Goal: Task Accomplishment & Management: Use online tool/utility

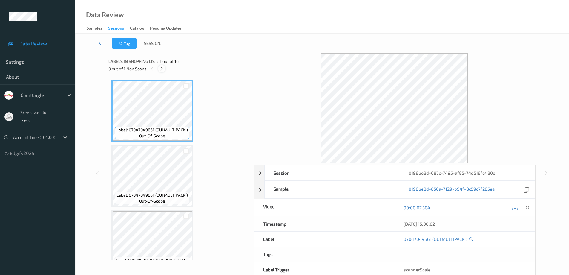
click at [163, 67] on icon at bounding box center [161, 68] width 5 height 5
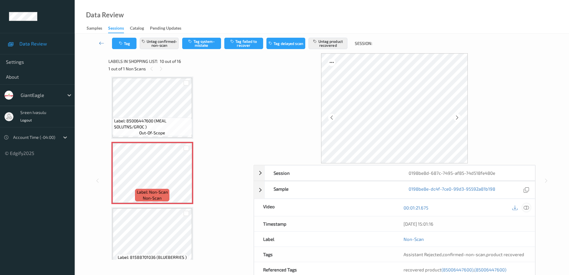
click at [530, 206] on div at bounding box center [527, 207] width 8 height 8
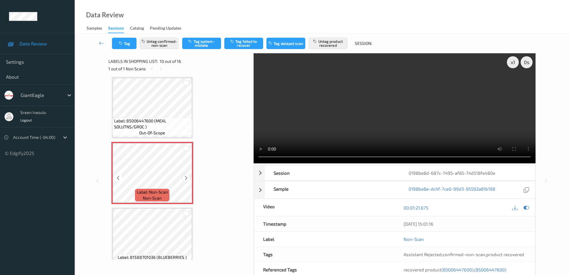
click at [185, 177] on icon at bounding box center [186, 177] width 5 height 5
click at [175, 124] on span "Label: 85006447600 (MEAL SOLUTNS/GROC )" at bounding box center [152, 124] width 77 height 12
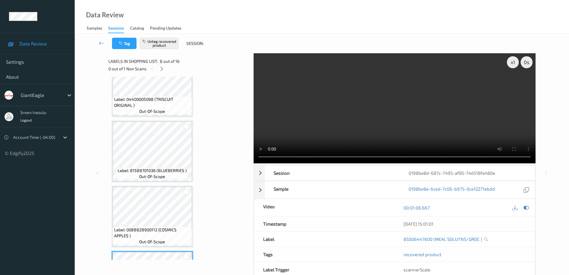
scroll to position [166, 0]
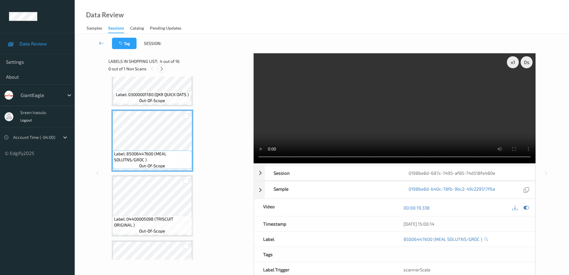
click at [161, 71] on icon at bounding box center [161, 68] width 5 height 5
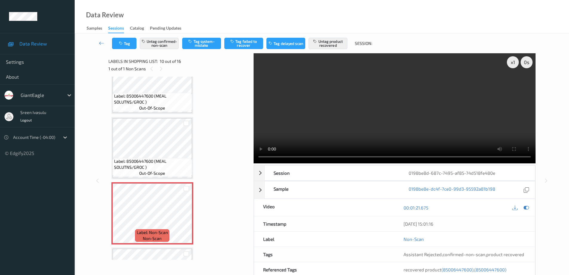
scroll to position [524, 0]
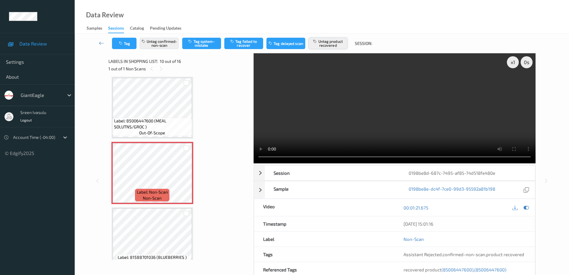
click at [324, 42] on button "Untag product recovered" at bounding box center [328, 43] width 39 height 11
click at [188, 80] on div at bounding box center [187, 83] width 6 height 6
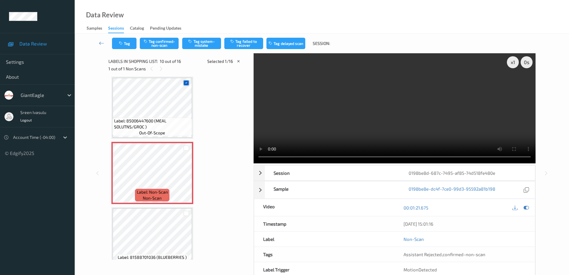
click at [187, 81] on icon at bounding box center [186, 83] width 4 height 4
click at [326, 43] on button "Tag product recovered" at bounding box center [328, 43] width 39 height 11
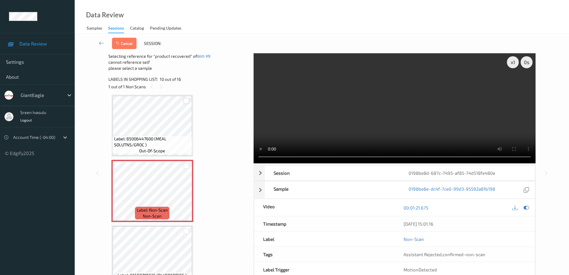
click at [190, 99] on div at bounding box center [186, 101] width 11 height 10
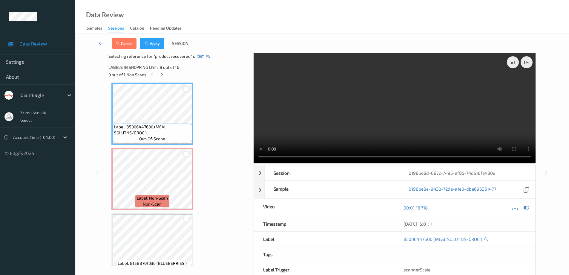
click at [188, 87] on div at bounding box center [187, 89] width 6 height 6
click at [154, 40] on button "Apply" at bounding box center [152, 43] width 25 height 11
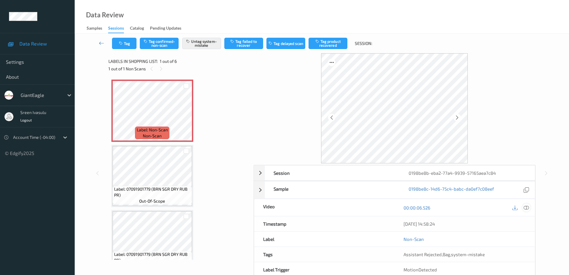
click at [527, 204] on div at bounding box center [527, 207] width 8 height 8
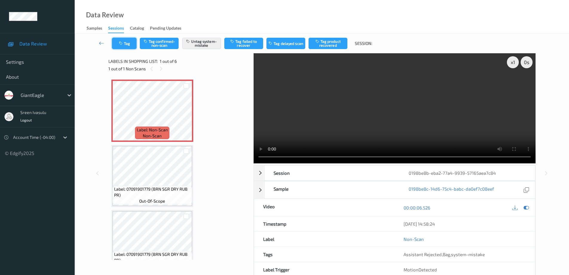
click at [135, 48] on button "Tag" at bounding box center [124, 43] width 25 height 11
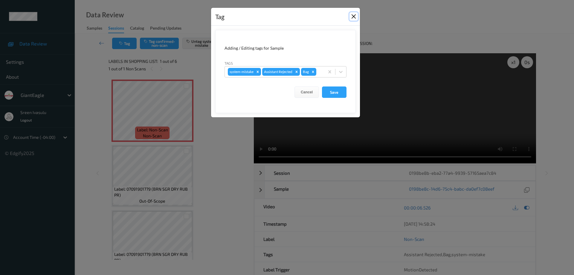
click at [352, 16] on button "Close" at bounding box center [353, 16] width 8 height 8
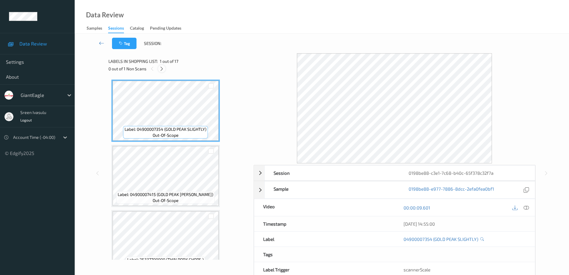
click at [161, 68] on icon at bounding box center [161, 68] width 5 height 5
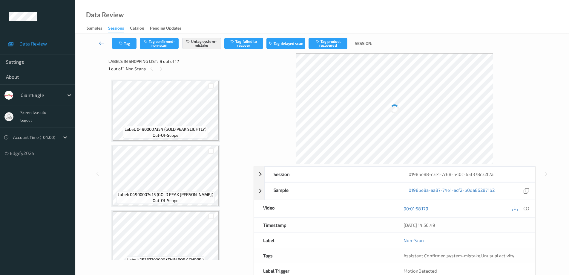
scroll to position [459, 0]
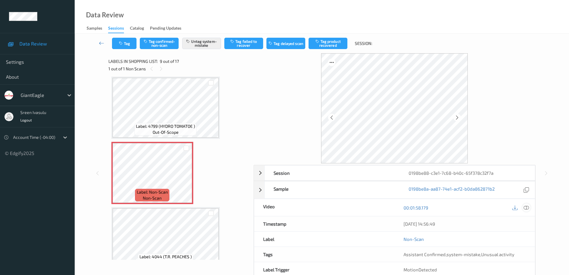
click at [528, 209] on icon at bounding box center [526, 207] width 5 height 5
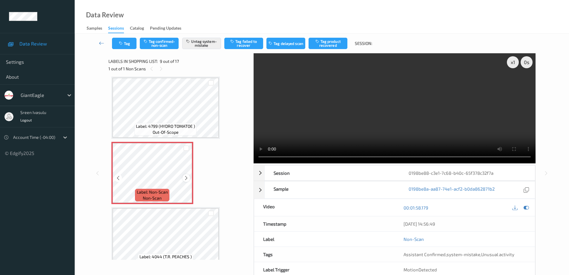
click at [185, 177] on icon at bounding box center [186, 177] width 5 height 5
click at [129, 45] on button "Tag" at bounding box center [124, 43] width 25 height 11
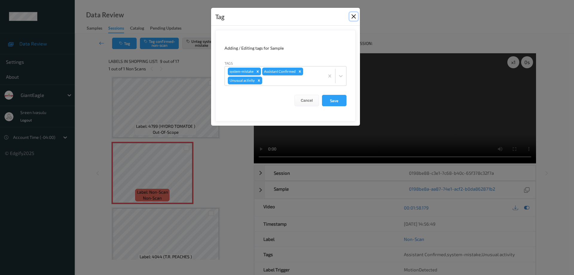
click at [350, 15] on button "Close" at bounding box center [353, 16] width 8 height 8
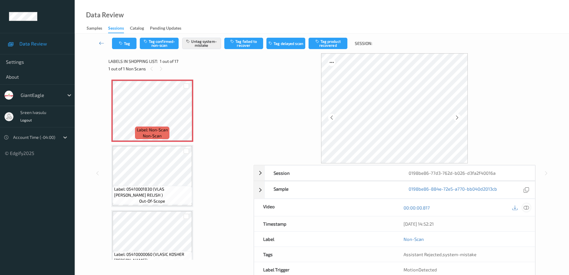
click at [526, 207] on icon at bounding box center [526, 207] width 5 height 5
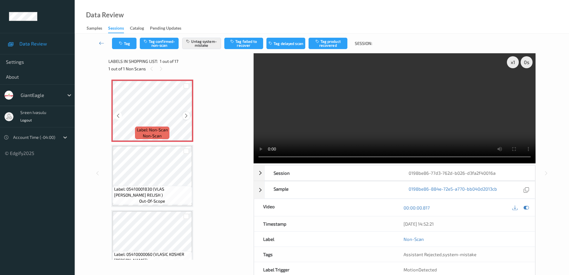
click at [188, 115] on icon at bounding box center [186, 115] width 5 height 5
click at [183, 116] on div at bounding box center [186, 115] width 7 height 7
click at [132, 46] on button "Tag" at bounding box center [124, 43] width 25 height 11
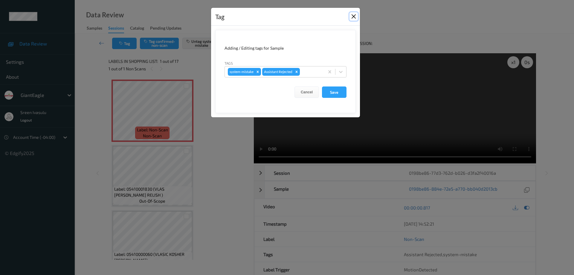
click at [352, 19] on button "Close" at bounding box center [353, 16] width 8 height 8
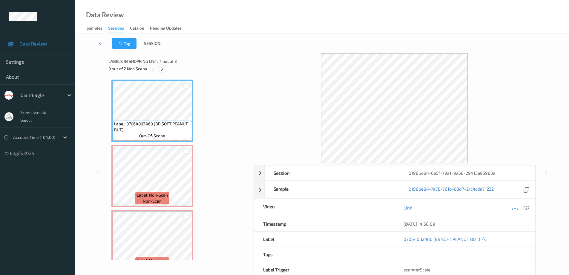
click at [162, 68] on icon at bounding box center [162, 68] width 5 height 5
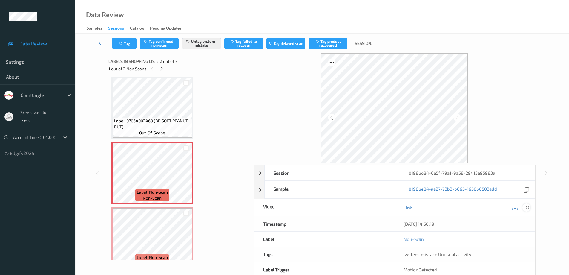
click at [526, 208] on icon at bounding box center [526, 207] width 5 height 5
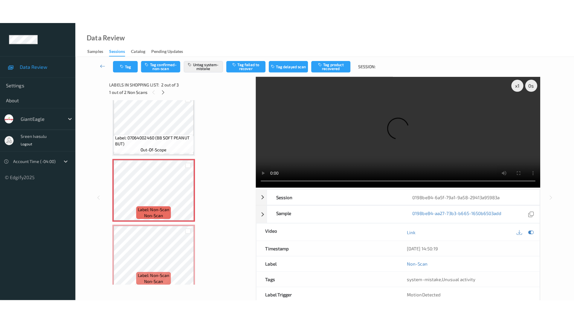
scroll to position [16, 0]
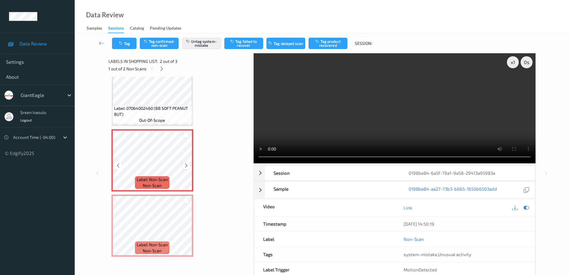
click at [188, 166] on icon at bounding box center [186, 165] width 5 height 5
click at [186, 167] on icon at bounding box center [186, 165] width 5 height 5
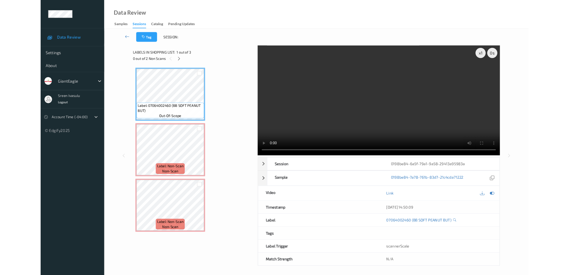
scroll to position [0, 0]
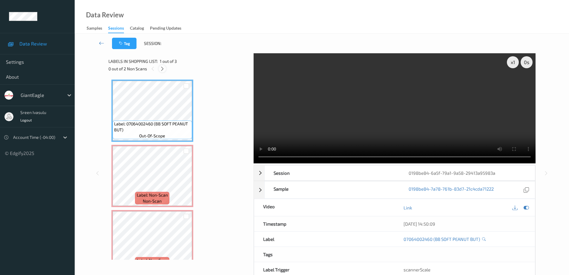
click at [163, 69] on icon at bounding box center [162, 68] width 5 height 5
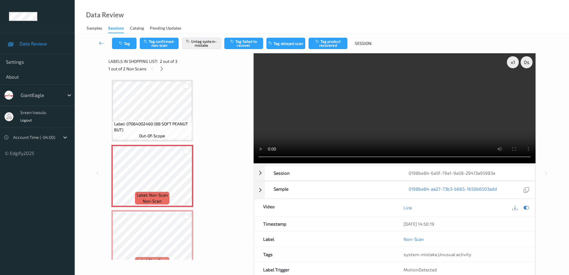
scroll to position [3, 0]
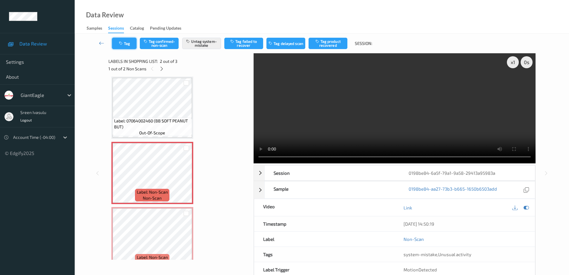
click at [128, 46] on button "Tag" at bounding box center [124, 43] width 25 height 11
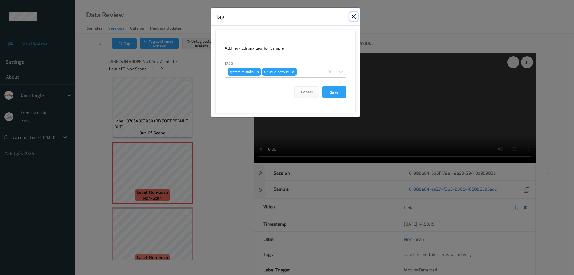
click at [354, 18] on button "Close" at bounding box center [353, 16] width 8 height 8
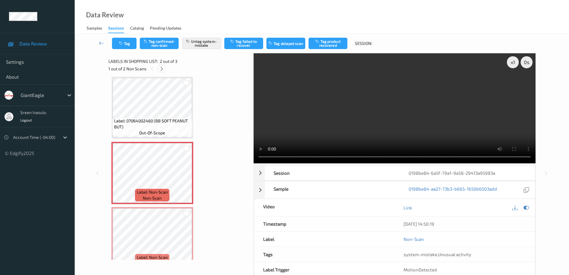
click at [161, 68] on icon at bounding box center [161, 68] width 5 height 5
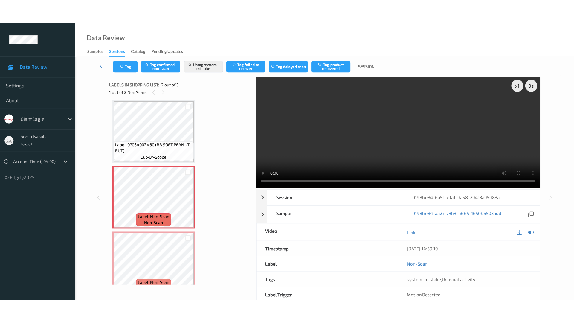
scroll to position [16, 0]
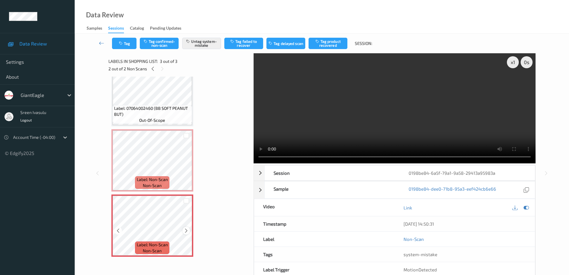
click at [186, 233] on icon at bounding box center [186, 230] width 5 height 5
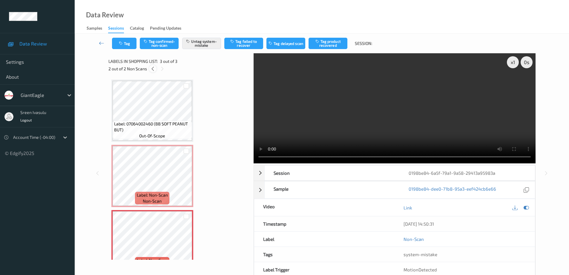
click at [156, 69] on div at bounding box center [152, 68] width 7 height 7
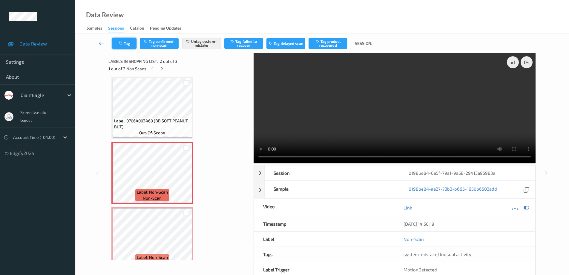
click at [126, 42] on button "Tag" at bounding box center [124, 43] width 25 height 11
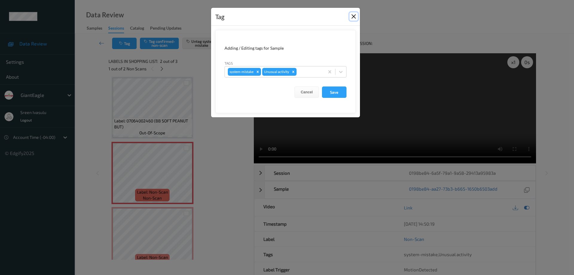
click at [354, 14] on button "Close" at bounding box center [353, 16] width 8 height 8
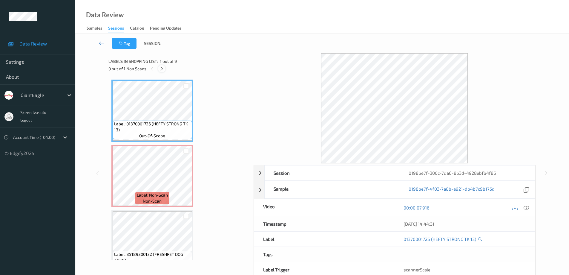
click at [161, 67] on icon at bounding box center [161, 68] width 5 height 5
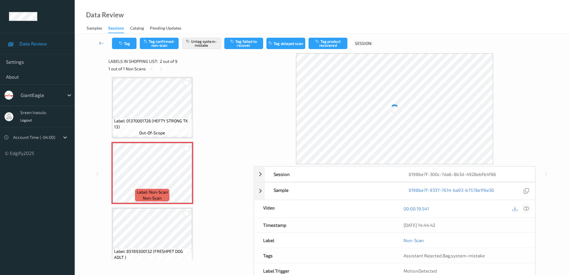
click at [528, 208] on icon at bounding box center [526, 208] width 5 height 5
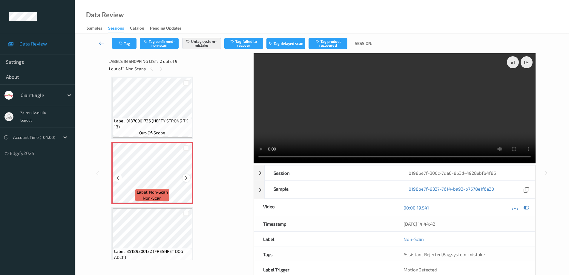
click at [184, 177] on icon at bounding box center [186, 177] width 5 height 5
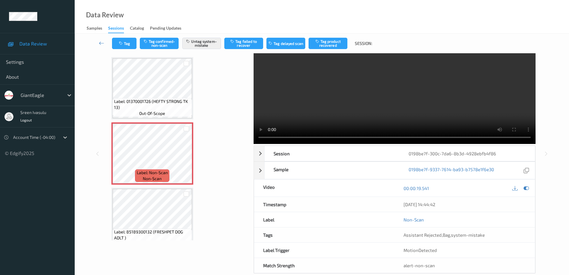
scroll to position [30, 0]
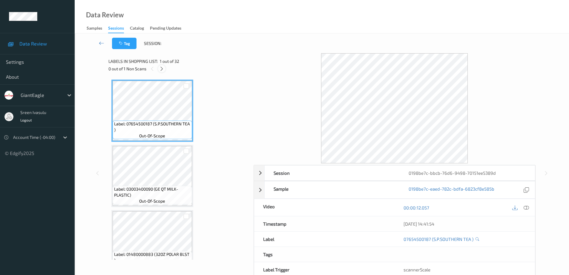
click at [161, 70] on icon at bounding box center [161, 68] width 5 height 5
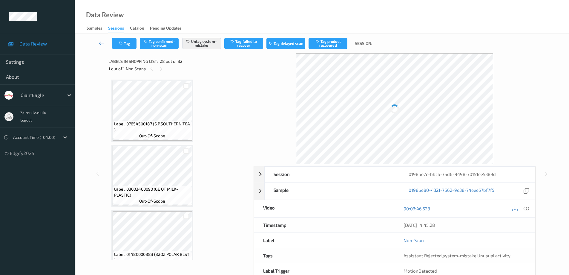
scroll to position [1697, 0]
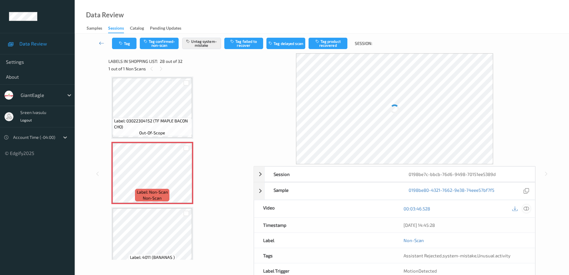
click at [525, 210] on icon at bounding box center [526, 208] width 5 height 5
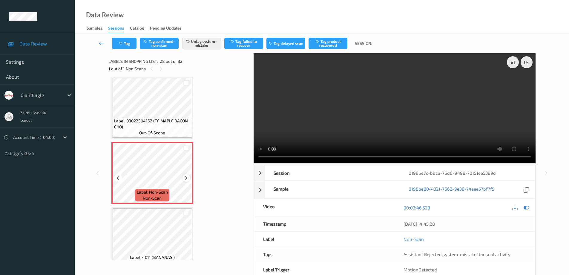
click at [185, 179] on icon at bounding box center [186, 177] width 5 height 5
click at [183, 176] on div at bounding box center [186, 177] width 7 height 7
click at [130, 44] on button "Tag" at bounding box center [124, 43] width 25 height 11
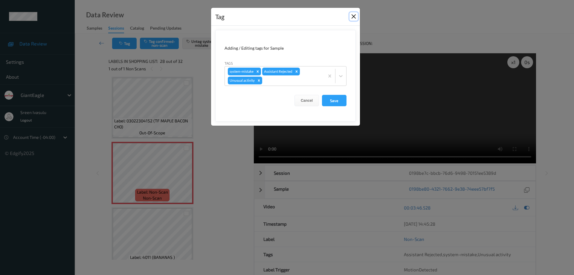
click at [352, 15] on button "Close" at bounding box center [353, 16] width 8 height 8
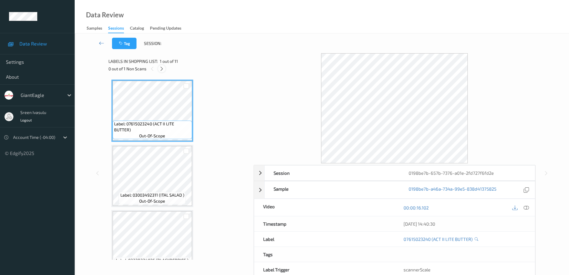
click at [164, 68] on div at bounding box center [161, 68] width 7 height 7
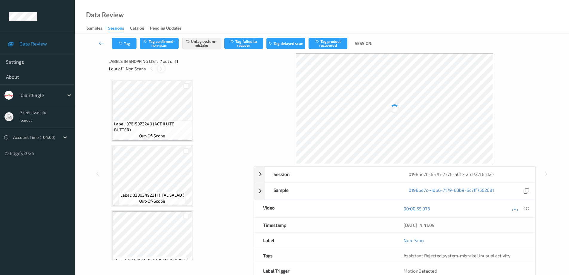
scroll to position [329, 0]
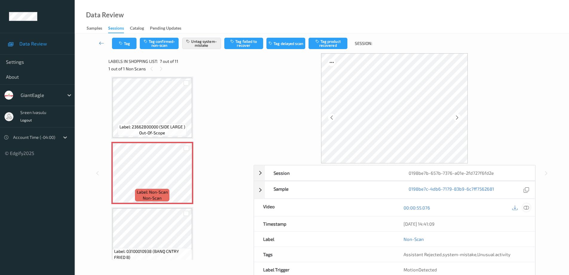
click at [525, 210] on icon at bounding box center [526, 207] width 5 height 5
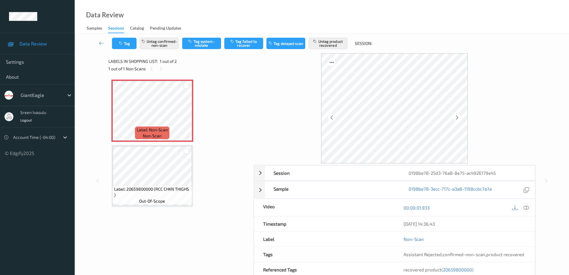
click at [525, 206] on icon at bounding box center [526, 207] width 5 height 5
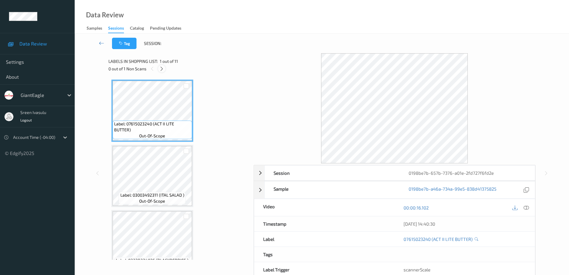
click at [161, 68] on icon at bounding box center [161, 68] width 5 height 5
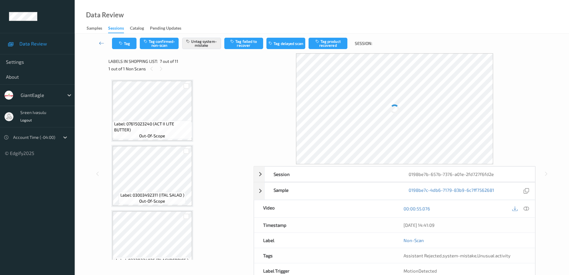
scroll to position [329, 0]
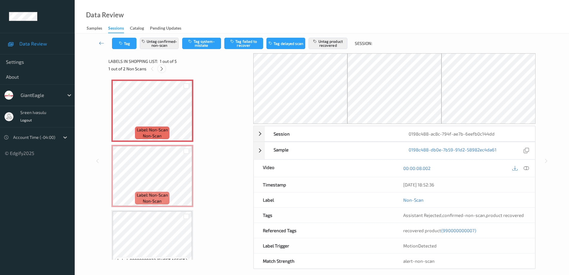
click at [162, 68] on icon at bounding box center [161, 68] width 5 height 5
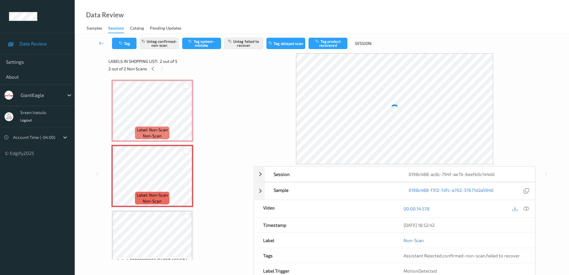
scroll to position [3, 0]
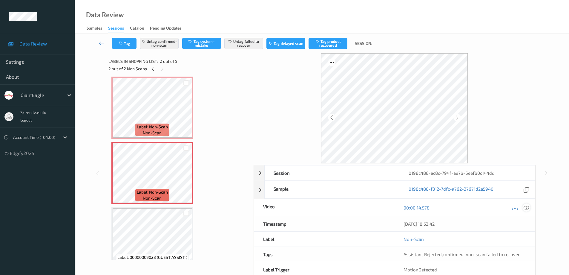
click at [526, 208] on icon at bounding box center [526, 207] width 5 height 5
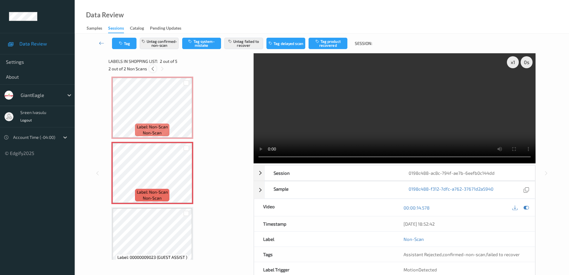
click at [151, 67] on icon at bounding box center [152, 68] width 5 height 5
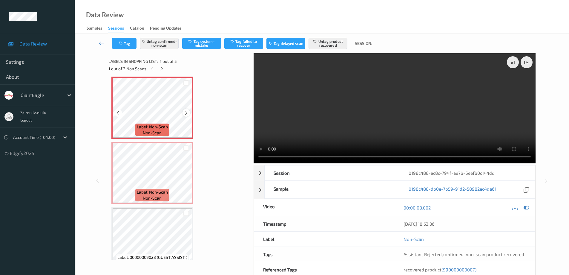
click at [185, 112] on icon at bounding box center [186, 112] width 5 height 5
click at [186, 113] on icon at bounding box center [186, 112] width 5 height 5
click at [162, 70] on icon at bounding box center [161, 68] width 5 height 5
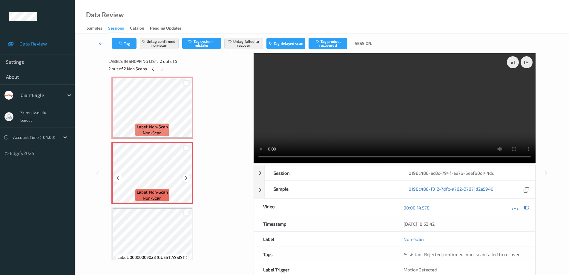
click at [187, 177] on icon at bounding box center [186, 177] width 5 height 5
click at [152, 69] on icon at bounding box center [152, 68] width 5 height 5
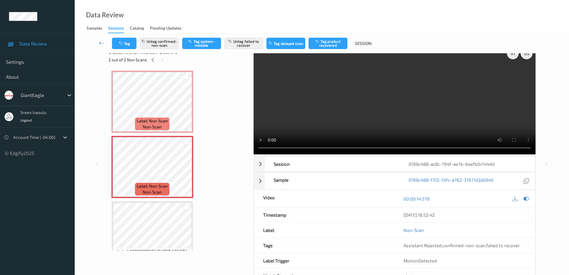
scroll to position [0, 0]
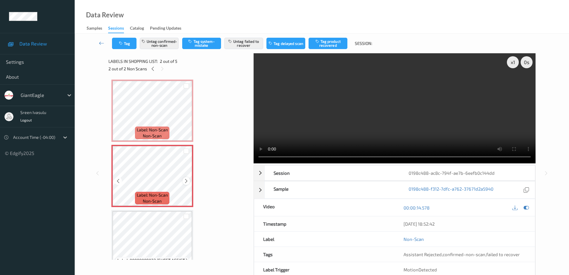
click at [186, 182] on icon at bounding box center [186, 180] width 5 height 5
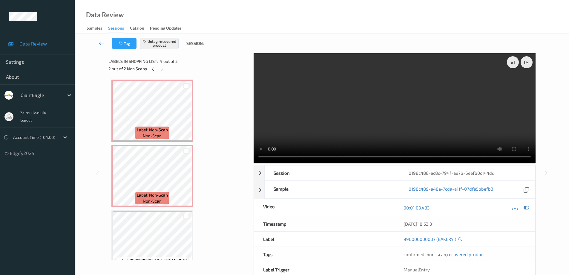
click at [149, 70] on div "2 out of 2 Non Scans" at bounding box center [179, 68] width 141 height 7
click at [152, 68] on icon at bounding box center [152, 68] width 5 height 5
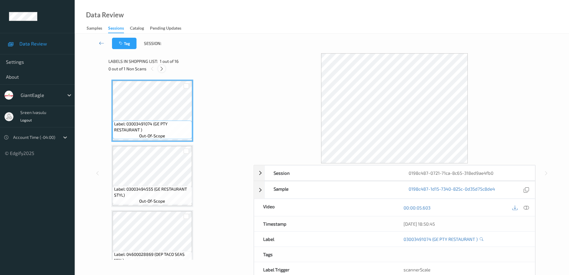
click at [161, 70] on icon at bounding box center [161, 68] width 5 height 5
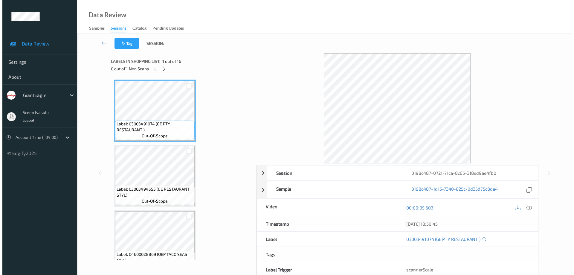
scroll to position [655, 0]
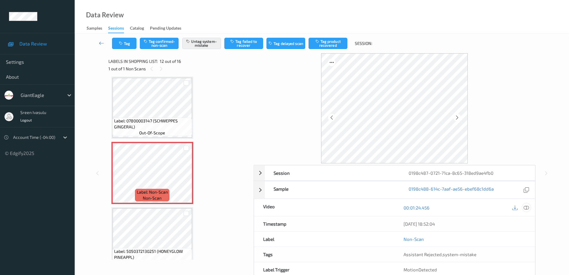
click at [528, 206] on icon at bounding box center [526, 207] width 5 height 5
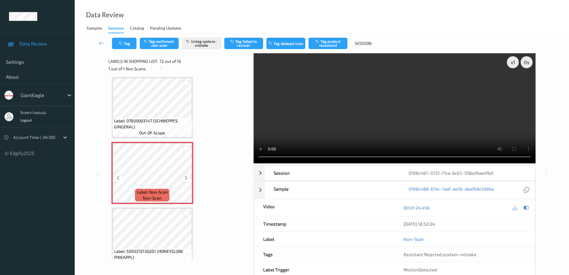
click at [184, 180] on icon at bounding box center [186, 177] width 5 height 5
click at [138, 42] on div "Tag Tag confirmed-non-scan Untag system-mistake Tag failed to recover Tag delay…" at bounding box center [244, 43] width 265 height 11
click at [129, 46] on button "Tag" at bounding box center [124, 43] width 25 height 11
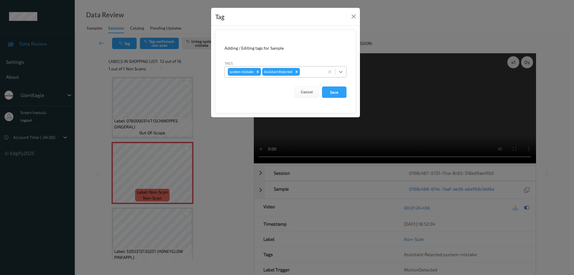
click at [340, 74] on icon at bounding box center [341, 72] width 6 height 6
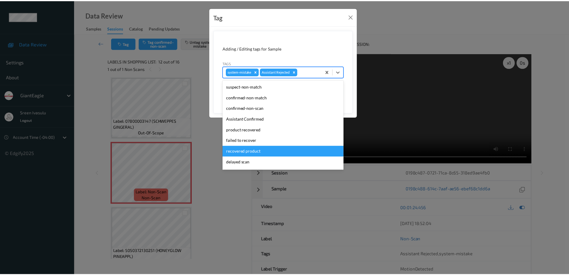
scroll to position [53, 0]
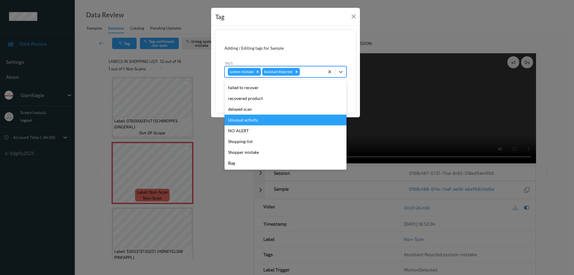
click at [260, 118] on div "Unusual activity" at bounding box center [285, 119] width 122 height 11
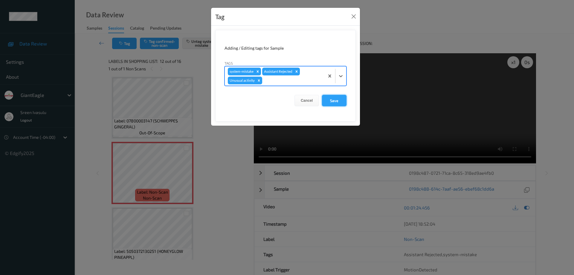
click at [334, 102] on button "Save" at bounding box center [334, 100] width 25 height 11
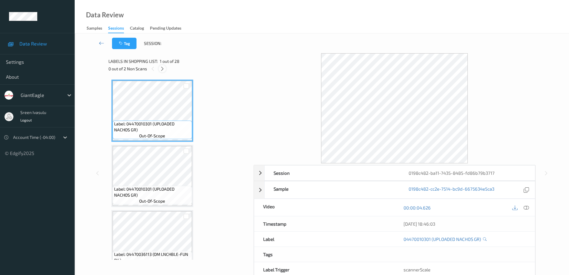
click at [162, 67] on icon at bounding box center [162, 68] width 5 height 5
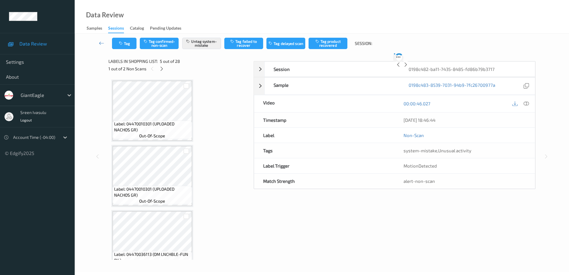
scroll to position [198, 0]
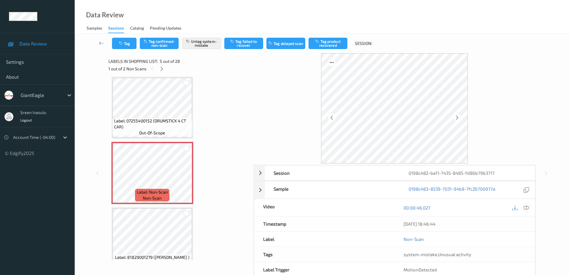
click at [527, 209] on icon at bounding box center [526, 207] width 5 height 5
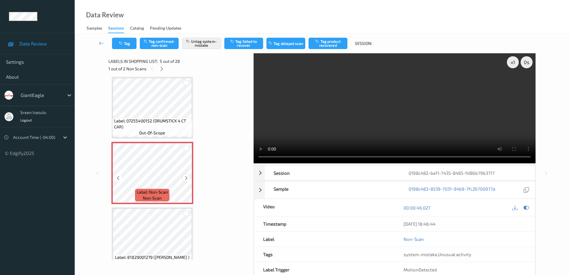
click at [187, 178] on icon at bounding box center [186, 177] width 5 height 5
click at [187, 179] on icon at bounding box center [186, 177] width 5 height 5
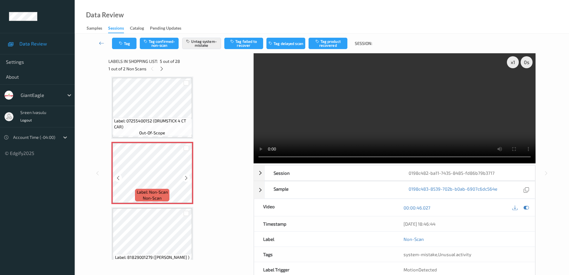
click at [187, 179] on icon at bounding box center [186, 177] width 5 height 5
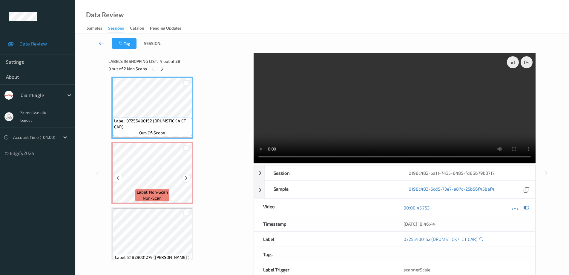
click at [185, 176] on icon at bounding box center [186, 177] width 5 height 5
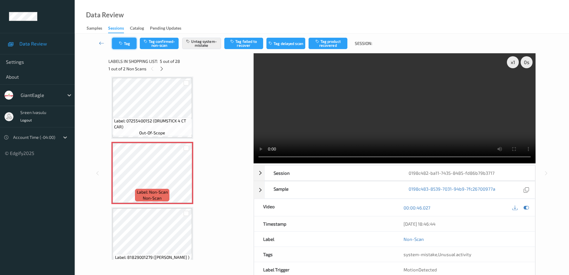
click at [127, 43] on button "Tag" at bounding box center [124, 43] width 25 height 11
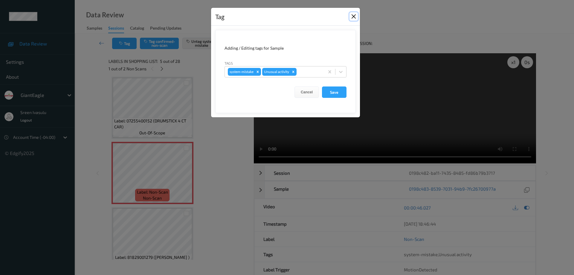
click at [355, 16] on button "Close" at bounding box center [353, 16] width 8 height 8
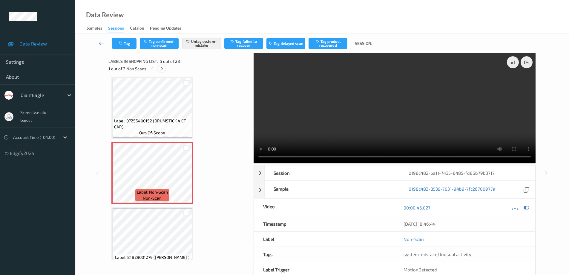
click at [159, 70] on div at bounding box center [161, 68] width 7 height 7
click at [189, 177] on div at bounding box center [186, 177] width 7 height 7
click at [187, 180] on icon at bounding box center [186, 177] width 5 height 5
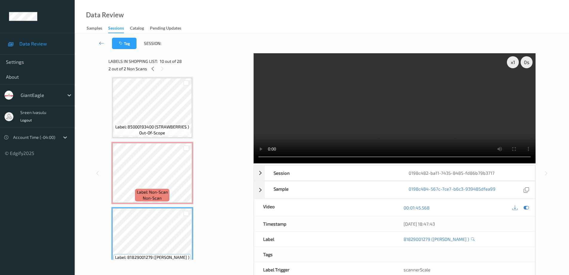
scroll to position [579, 0]
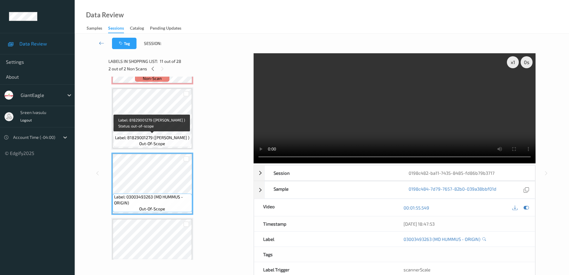
click at [160, 134] on div "Label: 81829001279 (CHOBANI YOGURT ) out-of-scope" at bounding box center [152, 140] width 77 height 13
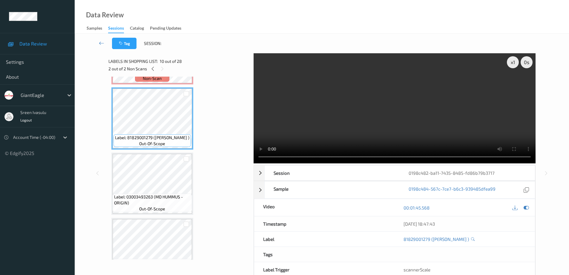
scroll to position [459, 0]
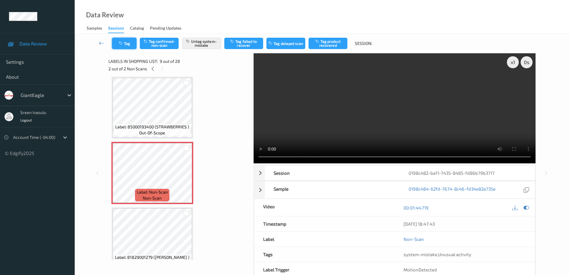
click at [113, 40] on button "Tag" at bounding box center [124, 43] width 25 height 11
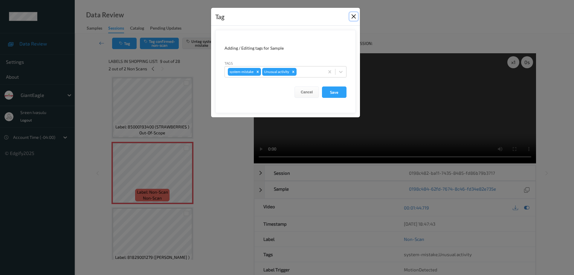
click at [354, 15] on button "Close" at bounding box center [353, 16] width 8 height 8
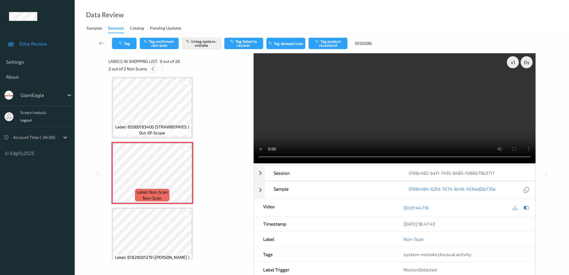
click at [153, 68] on icon at bounding box center [152, 68] width 5 height 5
click at [161, 68] on icon at bounding box center [161, 68] width 5 height 5
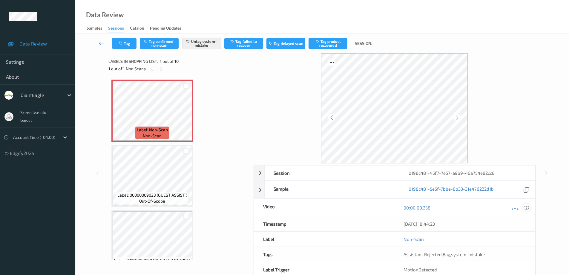
click at [525, 206] on icon at bounding box center [526, 207] width 5 height 5
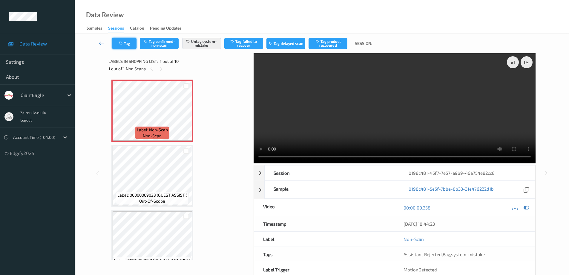
click at [123, 48] on button "Tag" at bounding box center [124, 43] width 25 height 11
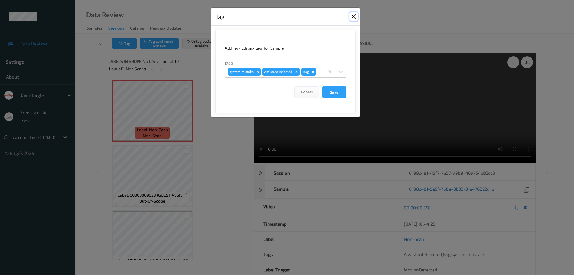
click at [354, 16] on button "Close" at bounding box center [353, 16] width 8 height 8
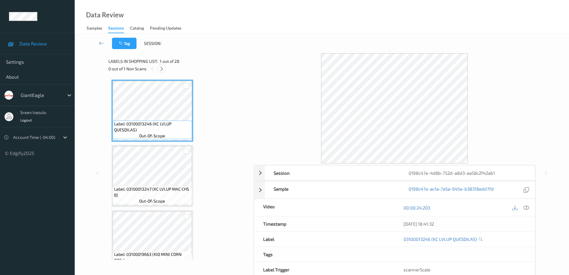
click at [164, 69] on icon at bounding box center [161, 68] width 5 height 5
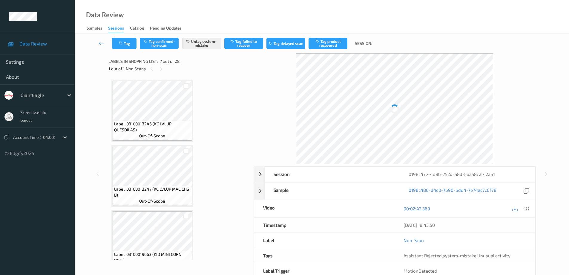
scroll to position [329, 0]
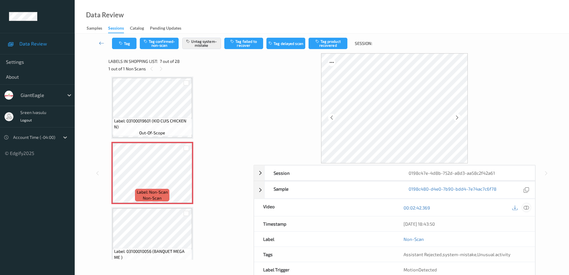
click at [528, 209] on icon at bounding box center [526, 207] width 5 height 5
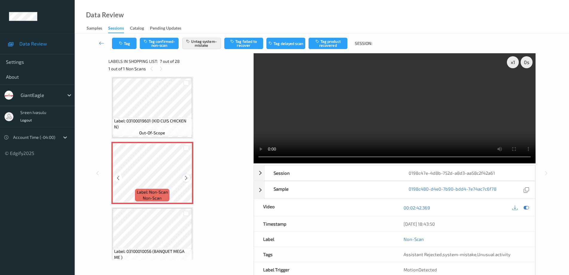
click at [186, 177] on icon at bounding box center [186, 177] width 5 height 5
click at [185, 178] on icon at bounding box center [186, 177] width 5 height 5
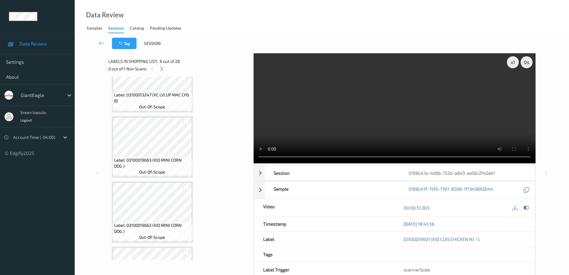
scroll to position [90, 0]
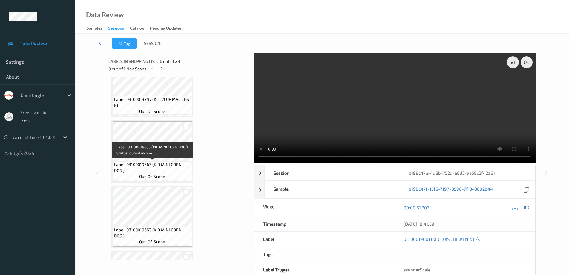
click at [176, 161] on div "Label: 03100019663 (KID MINI CORN DOG ) out-of-scope" at bounding box center [153, 170] width 80 height 19
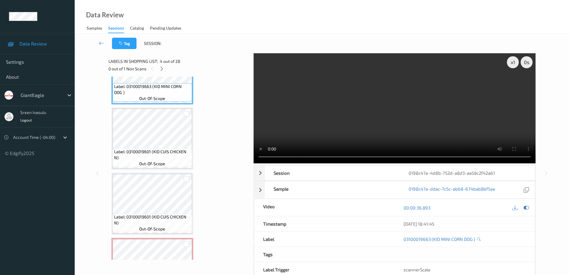
scroll to position [239, 0]
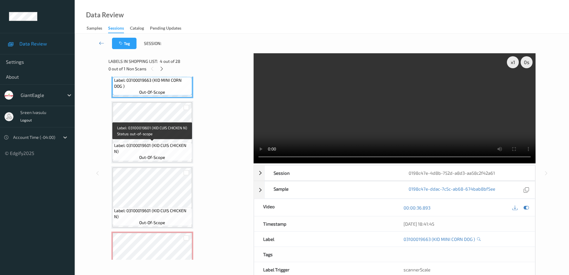
drag, startPoint x: 173, startPoint y: 144, endPoint x: 175, endPoint y: 165, distance: 21.0
click at [173, 144] on span "Label: 03100019601 (KID CUIS CHICKEN N)" at bounding box center [152, 148] width 77 height 12
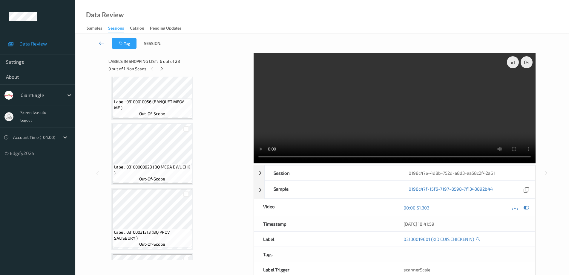
scroll to position [359, 0]
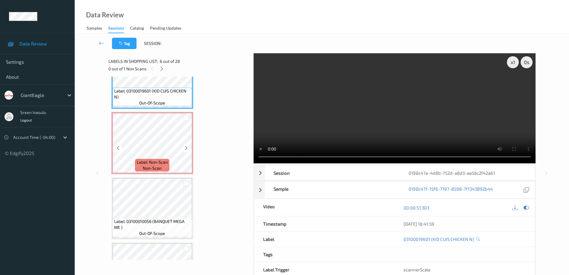
click at [168, 163] on div "Label: Non-Scan non-scan" at bounding box center [152, 165] width 34 height 13
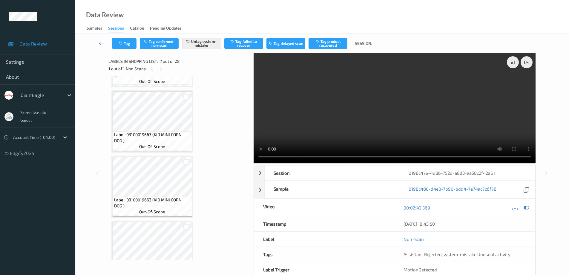
scroll to position [239, 0]
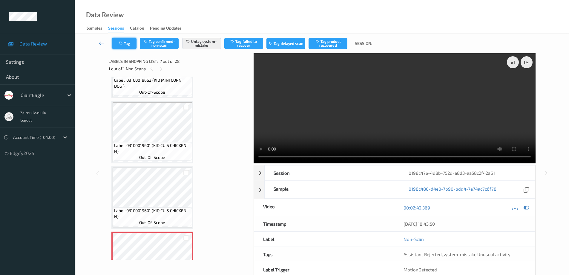
click at [127, 43] on button "Tag" at bounding box center [124, 43] width 25 height 11
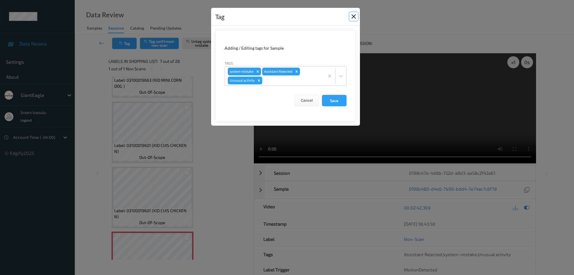
click at [352, 16] on button "Close" at bounding box center [353, 16] width 8 height 8
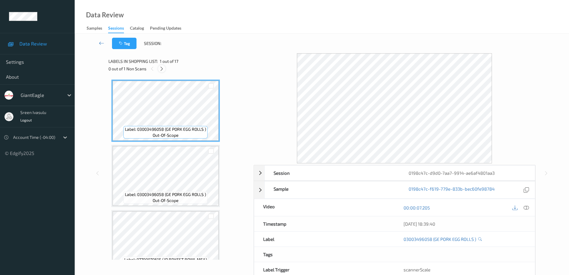
click at [161, 70] on icon at bounding box center [161, 68] width 5 height 5
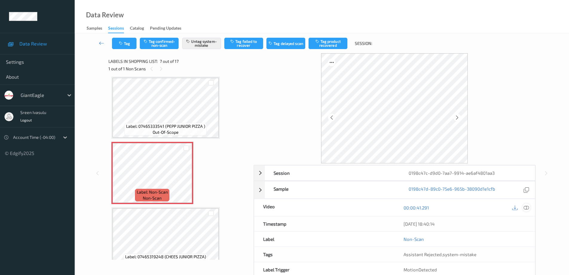
click at [525, 208] on icon at bounding box center [526, 207] width 5 height 5
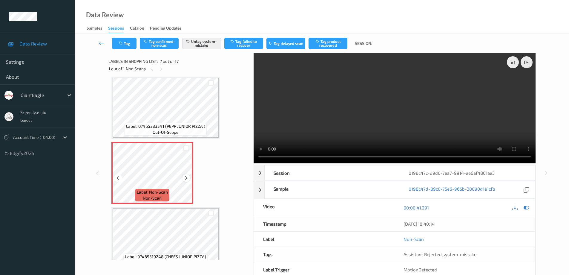
click at [187, 178] on icon at bounding box center [186, 177] width 5 height 5
click at [125, 40] on button "Tag" at bounding box center [124, 43] width 25 height 11
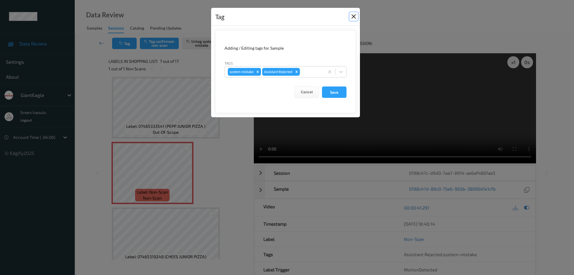
click at [355, 17] on button "Close" at bounding box center [353, 16] width 8 height 8
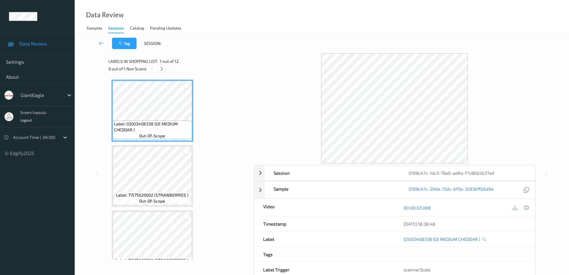
click at [159, 68] on icon at bounding box center [161, 68] width 5 height 5
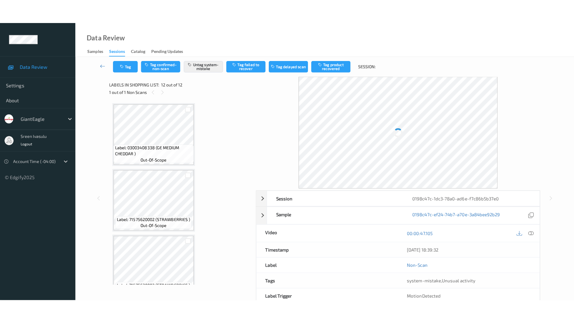
scroll to position [602, 0]
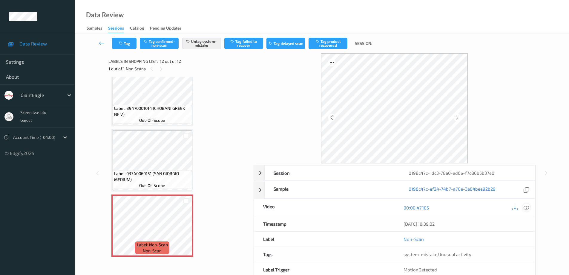
click at [525, 209] on icon at bounding box center [526, 207] width 5 height 5
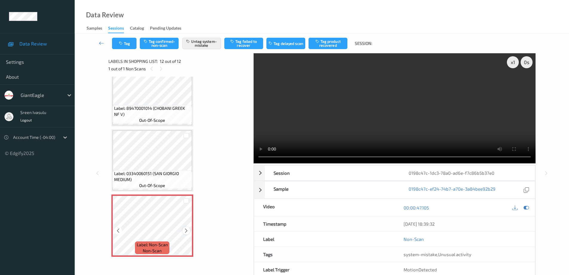
click at [185, 231] on icon at bounding box center [186, 230] width 5 height 5
click at [187, 232] on icon at bounding box center [186, 230] width 5 height 5
click at [130, 42] on button "Tag" at bounding box center [124, 43] width 25 height 11
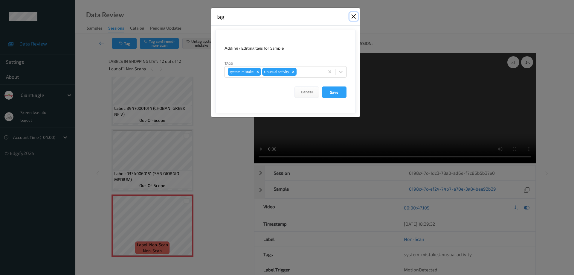
click at [356, 15] on button "Close" at bounding box center [353, 16] width 8 height 8
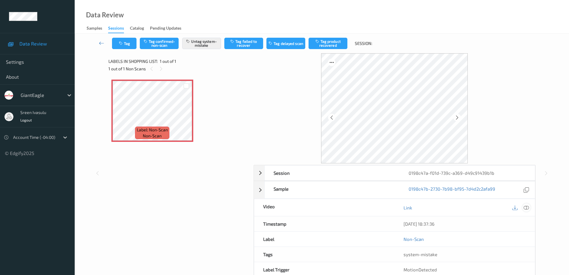
click at [525, 208] on icon at bounding box center [526, 207] width 5 height 5
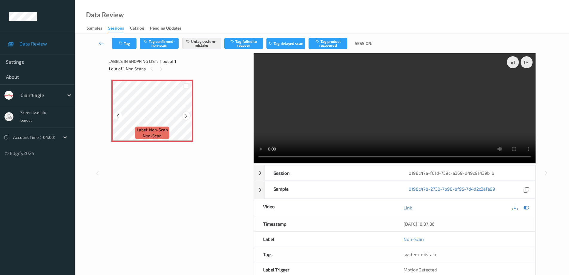
click at [183, 116] on div at bounding box center [186, 115] width 7 height 7
click at [184, 116] on icon at bounding box center [186, 115] width 5 height 5
click at [184, 117] on icon at bounding box center [186, 115] width 5 height 5
click at [124, 43] on icon "button" at bounding box center [121, 43] width 5 height 4
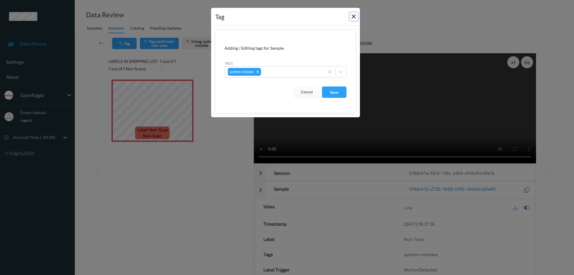
click at [352, 16] on button "Close" at bounding box center [353, 16] width 8 height 8
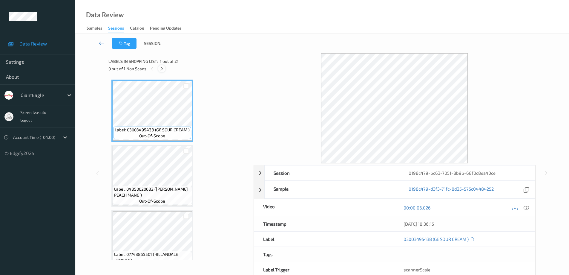
click at [161, 69] on icon at bounding box center [161, 68] width 5 height 5
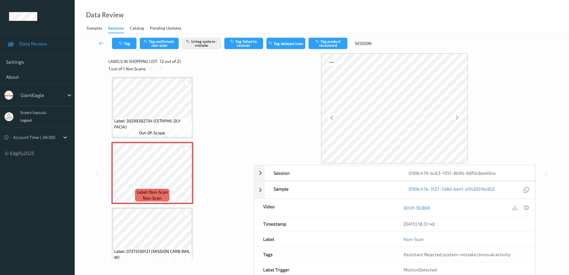
click at [521, 205] on div at bounding box center [520, 207] width 19 height 8
click at [525, 206] on icon at bounding box center [526, 207] width 5 height 5
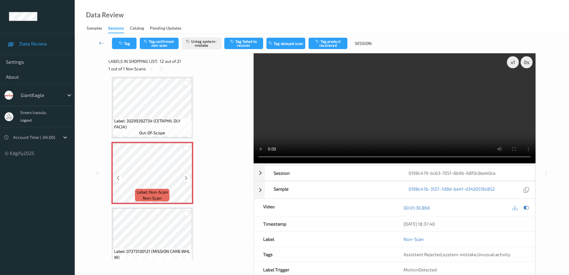
click at [185, 178] on icon at bounding box center [186, 177] width 5 height 5
click at [128, 46] on button "Tag" at bounding box center [124, 43] width 25 height 11
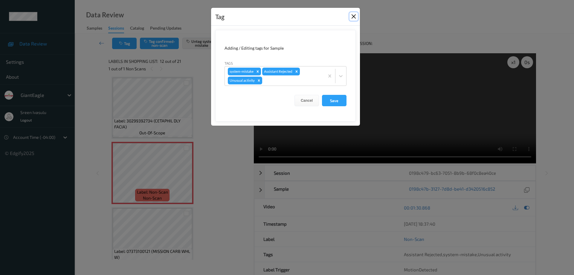
click at [354, 15] on button "Close" at bounding box center [353, 16] width 8 height 8
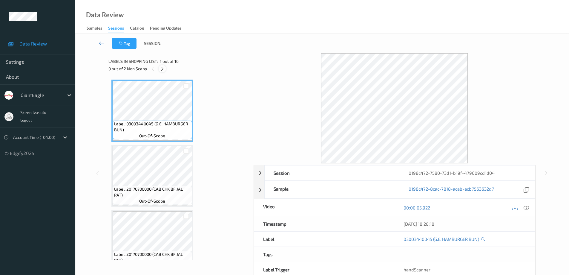
click at [165, 68] on icon at bounding box center [162, 68] width 5 height 5
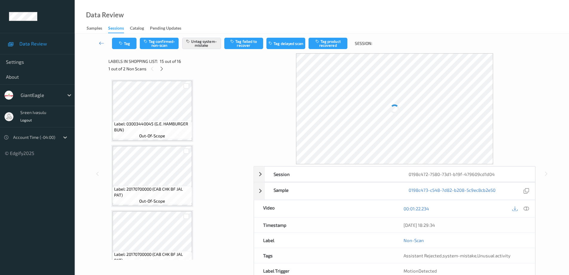
scroll to position [850, 0]
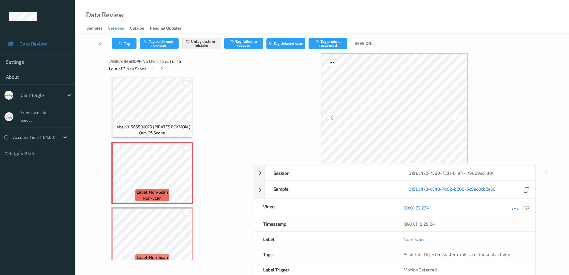
click at [528, 207] on icon at bounding box center [526, 207] width 5 height 5
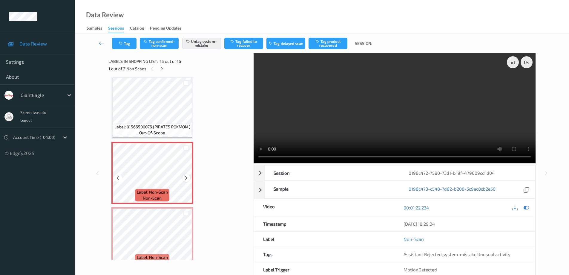
click at [183, 177] on div at bounding box center [186, 177] width 7 height 7
click at [185, 178] on icon at bounding box center [186, 177] width 5 height 5
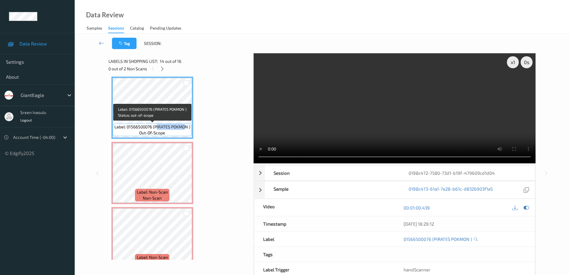
drag, startPoint x: 156, startPoint y: 128, endPoint x: 186, endPoint y: 128, distance: 29.9
click at [186, 128] on span "Label: 01566500076 (PIRATES POKMON )" at bounding box center [152, 127] width 76 height 6
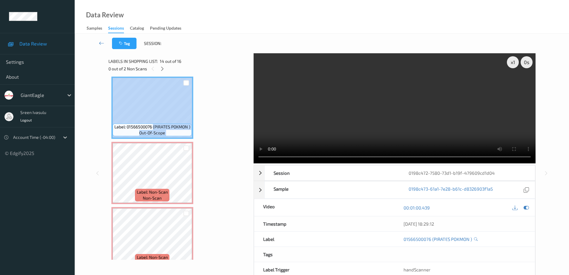
drag, startPoint x: 153, startPoint y: 127, endPoint x: 195, endPoint y: 127, distance: 41.2
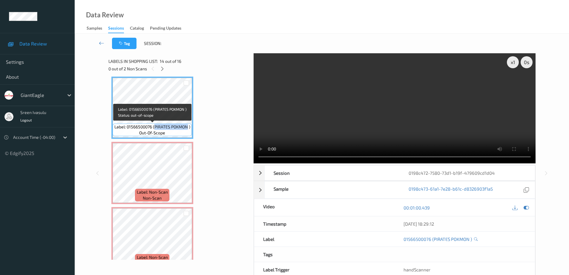
drag, startPoint x: 155, startPoint y: 126, endPoint x: 188, endPoint y: 126, distance: 33.5
click at [188, 126] on span "Label: 01566500076 (PIRATES POKMON )" at bounding box center [152, 127] width 76 height 6
copy span "PIRATES POKMON"
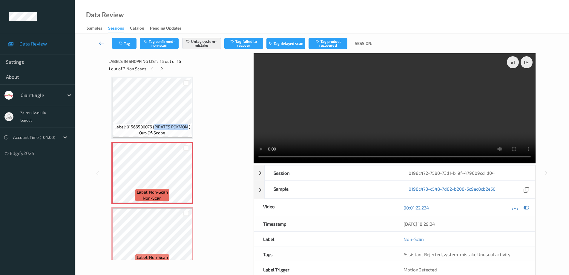
scroll to position [815, 0]
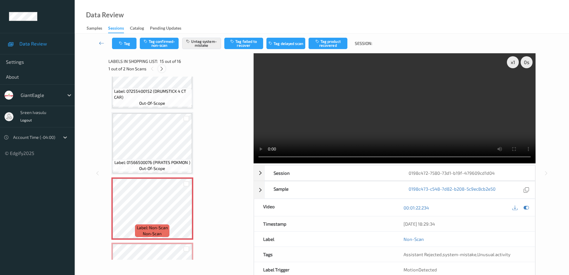
click at [161, 70] on icon at bounding box center [161, 68] width 5 height 5
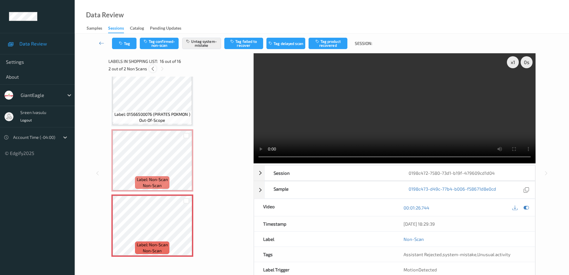
click at [153, 70] on icon at bounding box center [152, 68] width 5 height 5
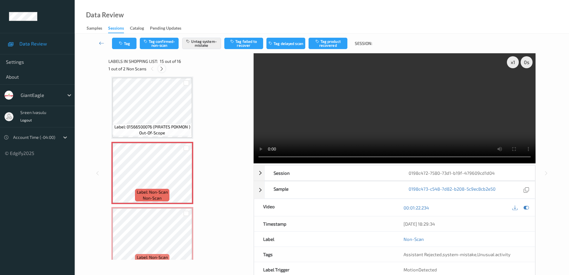
click at [161, 69] on icon at bounding box center [161, 68] width 5 height 5
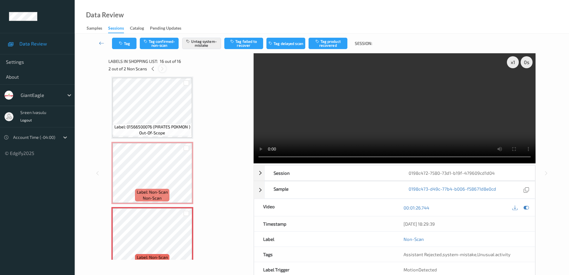
scroll to position [863, 0]
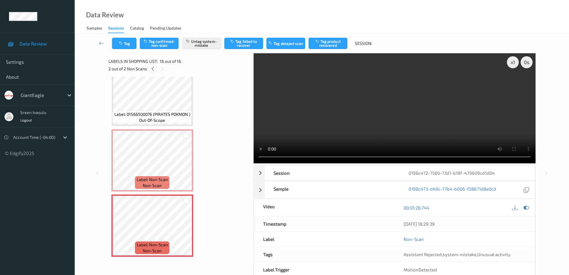
click at [152, 70] on icon at bounding box center [152, 68] width 5 height 5
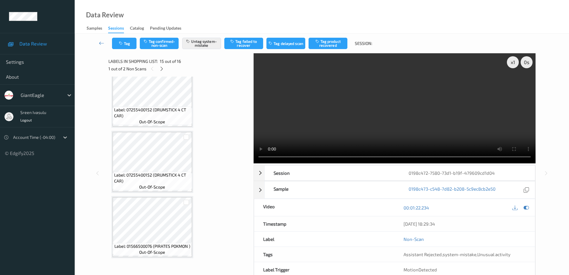
scroll to position [731, 0]
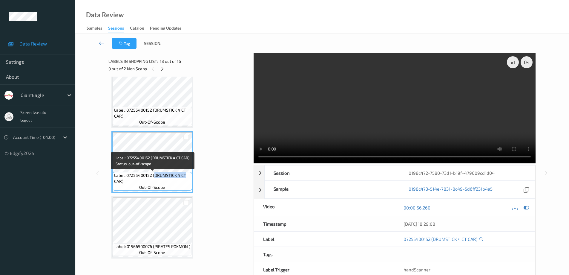
drag, startPoint x: 155, startPoint y: 175, endPoint x: 186, endPoint y: 175, distance: 30.8
click at [186, 175] on span "Label: 07255400152 (DRUMSTICK 4 CT CAR)" at bounding box center [152, 178] width 77 height 12
drag, startPoint x: 153, startPoint y: 176, endPoint x: 172, endPoint y: 190, distance: 23.3
click at [172, 190] on div "Label: 07255400152 (DRUMSTICK 4 CT CAR) out-of-scope" at bounding box center [153, 181] width 80 height 19
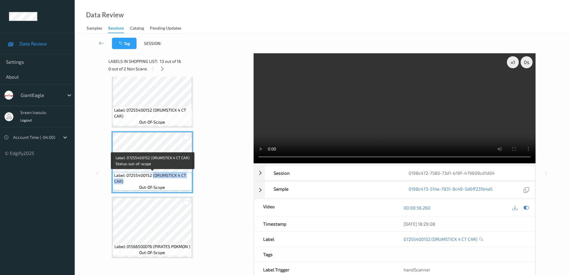
copy span "(DRUMSTICK 4 CT CAR)"
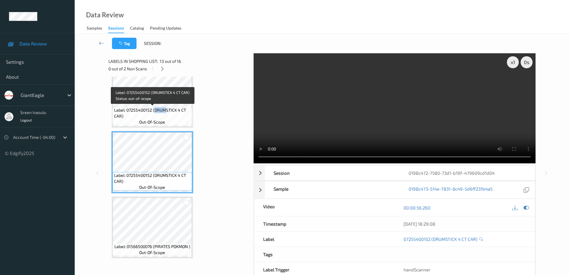
drag, startPoint x: 154, startPoint y: 111, endPoint x: 166, endPoint y: 112, distance: 11.5
click at [165, 112] on span "Label: 07255400152 (DRUMSTICK 4 CT CAR)" at bounding box center [152, 113] width 77 height 12
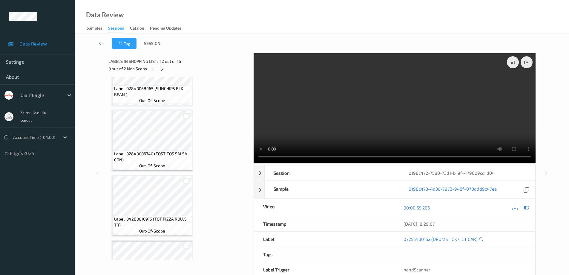
scroll to position [611, 0]
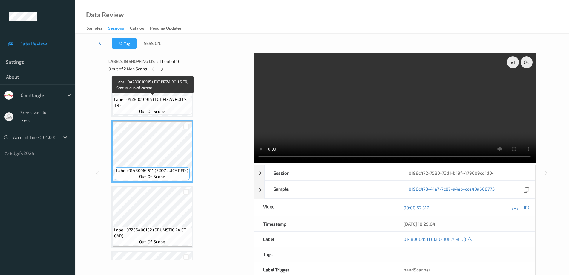
click at [177, 102] on span "Label: 04280010915 (TOT PIZZA ROLLS TR)" at bounding box center [152, 102] width 77 height 12
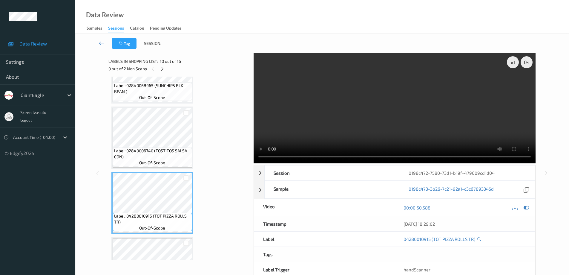
scroll to position [491, 0]
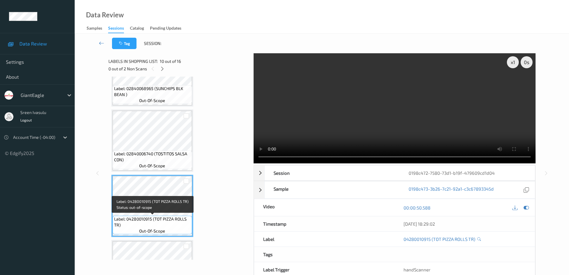
click at [158, 219] on span "Label: 04280010915 (TOT PIZZA ROLLS TR)" at bounding box center [152, 222] width 77 height 12
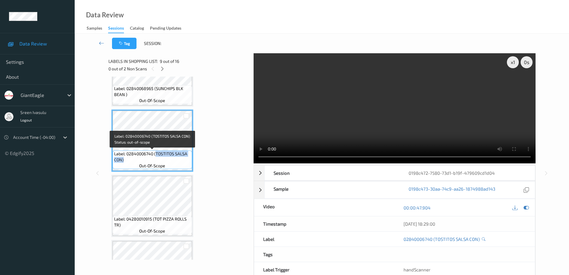
drag, startPoint x: 157, startPoint y: 154, endPoint x: 174, endPoint y: 162, distance: 19.4
click at [174, 162] on span "Label: 02840006740 (TOSTITOS SALSA CON)" at bounding box center [152, 157] width 77 height 12
copy span "TOSTITOS SALSA CON)"
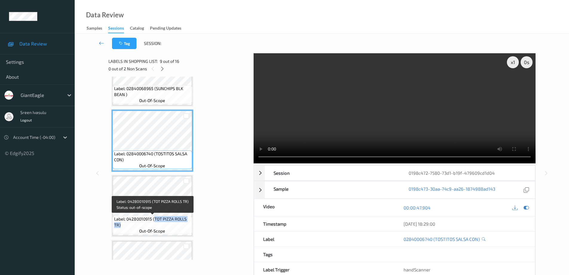
drag, startPoint x: 155, startPoint y: 218, endPoint x: 186, endPoint y: 225, distance: 32.4
click at [186, 225] on span "Label: 04280010915 (TOT PIZZA ROLLS TR)" at bounding box center [152, 222] width 77 height 12
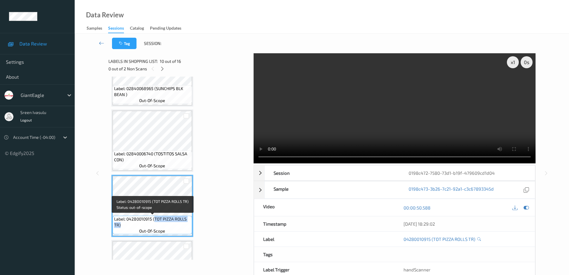
copy span "TOT PIZZA ROLLS TR)"
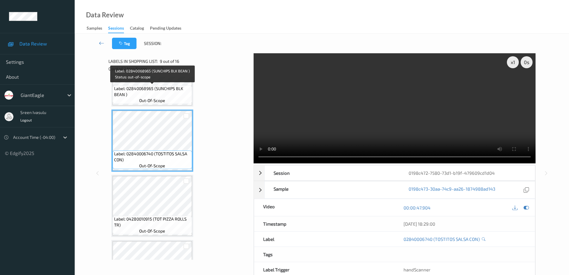
click at [179, 91] on span "Label: 02840068965 (SUNCHIPS BLK BEAN )" at bounding box center [152, 91] width 77 height 12
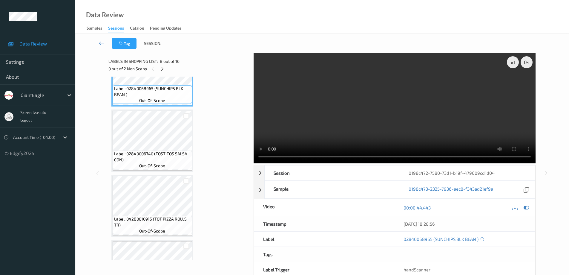
scroll to position [372, 0]
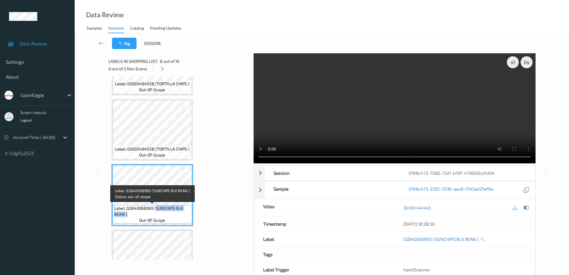
drag, startPoint x: 157, startPoint y: 208, endPoint x: 181, endPoint y: 213, distance: 24.9
click at [181, 213] on span "Label: 02840068965 (SUNCHIPS BLK BEAN )" at bounding box center [152, 211] width 77 height 12
copy span "SUNCHIPS BLK BEAN )"
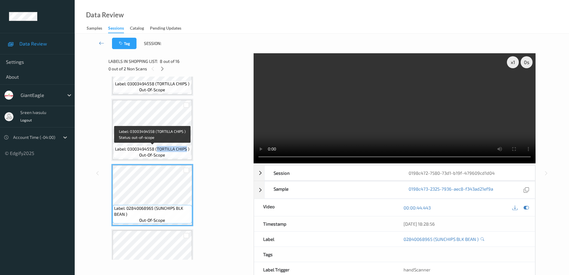
drag, startPoint x: 158, startPoint y: 149, endPoint x: 187, endPoint y: 149, distance: 28.7
click at [187, 149] on span "Label: 03003494558 (TORTILLA CHIPS )" at bounding box center [152, 149] width 74 height 6
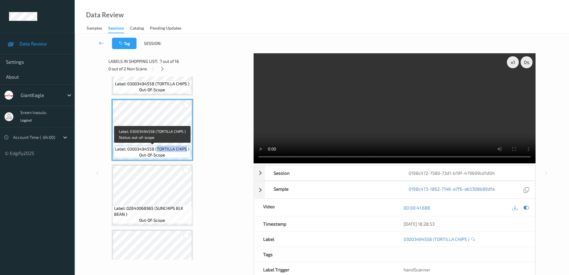
copy span "TORTILLA CHIPS"
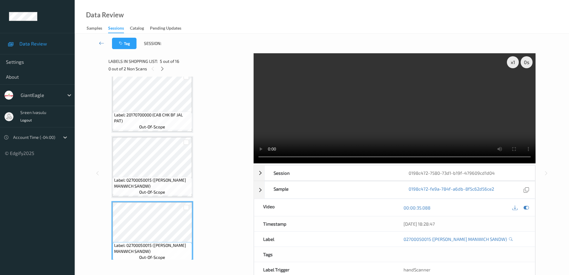
scroll to position [133, 0]
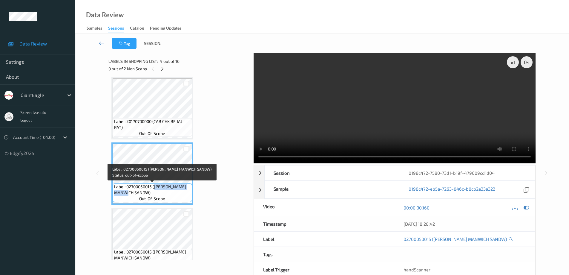
drag, startPoint x: 155, startPoint y: 185, endPoint x: 190, endPoint y: 195, distance: 35.8
click at [190, 195] on span "Label: 02700050015 (HUNT MANWICH SANDW)" at bounding box center [152, 190] width 77 height 12
copy span "HUNT MANWICH SANDW)"
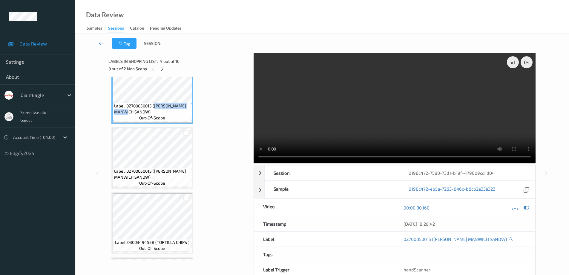
scroll to position [252, 0]
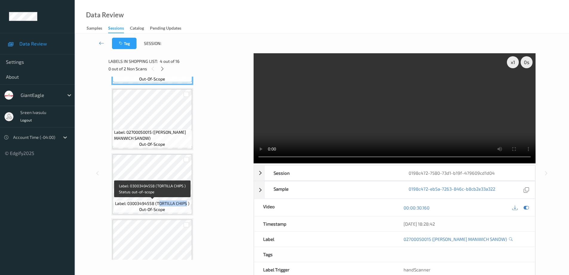
drag, startPoint x: 158, startPoint y: 202, endPoint x: 187, endPoint y: 206, distance: 29.2
click at [187, 206] on span "Label: 03003494558 (TORTILLA CHIPS )" at bounding box center [152, 203] width 74 height 6
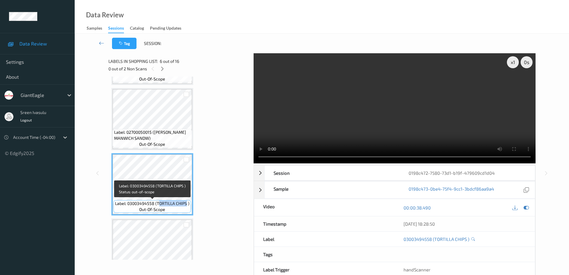
copy span "ORTILLA CHIPS"
drag, startPoint x: 158, startPoint y: 204, endPoint x: 188, endPoint y: 204, distance: 30.2
click at [188, 204] on span "Label: 03003494558 (TORTILLA CHIPS )" at bounding box center [152, 203] width 74 height 6
copy span "TORTILLA CHIPS"
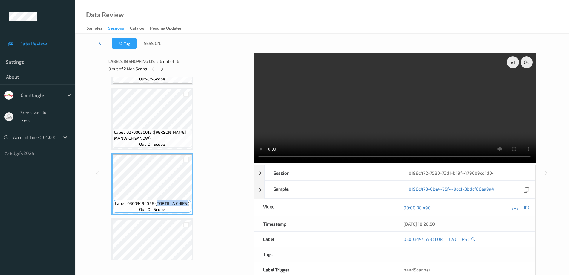
scroll to position [133, 0]
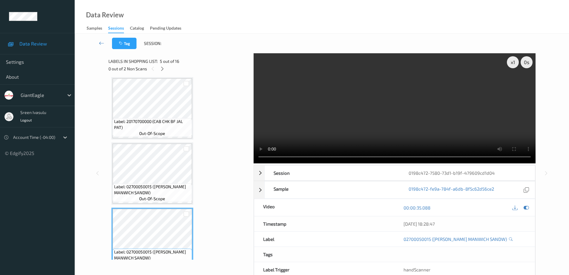
click at [166, 192] on span "Label: 02700050015 (HUNT MANWICH SANDW)" at bounding box center [152, 190] width 77 height 12
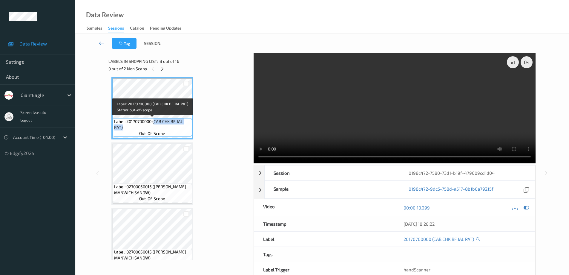
drag, startPoint x: 155, startPoint y: 122, endPoint x: 181, endPoint y: 129, distance: 27.0
click at [181, 129] on span "Label: 20170700000 (CAB CHK BF JAL PAT)" at bounding box center [152, 124] width 77 height 12
copy span "CAB CHK BF JAL PAT)"
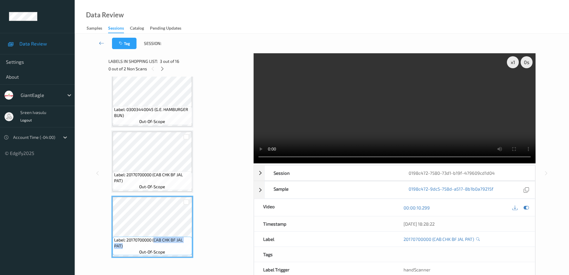
scroll to position [13, 0]
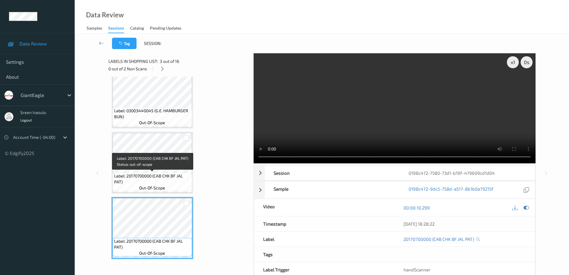
click at [162, 176] on span "Label: 20170700000 (CAB CHK BF JAL PAT)" at bounding box center [152, 179] width 77 height 12
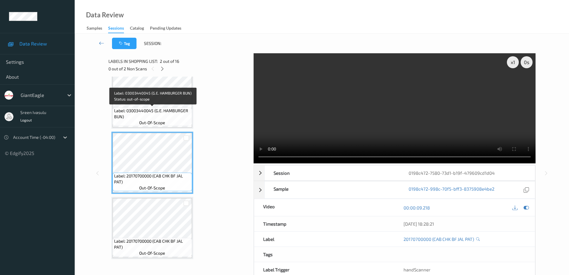
click at [179, 119] on span "Label: 03003440045 (G.E. HAMBURGER BUN)" at bounding box center [152, 114] width 77 height 12
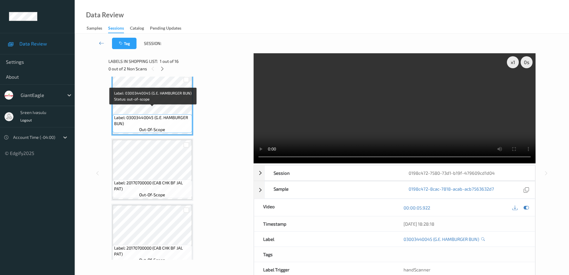
scroll to position [0, 0]
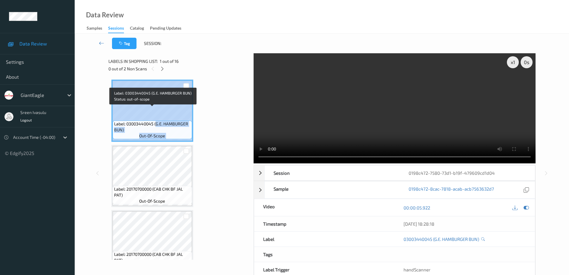
drag, startPoint x: 155, startPoint y: 124, endPoint x: 194, endPoint y: 132, distance: 39.4
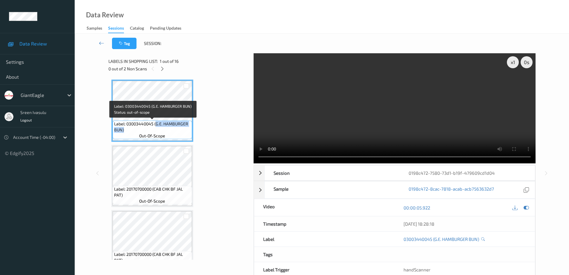
drag, startPoint x: 157, startPoint y: 125, endPoint x: 187, endPoint y: 132, distance: 30.7
click at [187, 132] on span "Label: 03003440045 (G.E. HAMBURGER BUN)" at bounding box center [152, 127] width 77 height 12
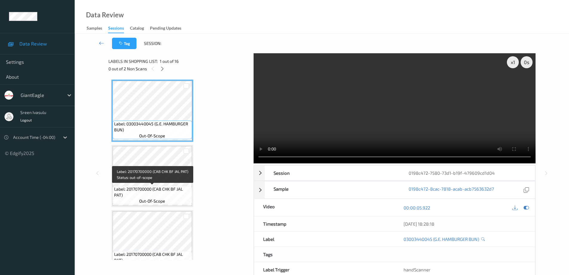
click at [153, 190] on span "Label: 20170700000 (CAB CHK BF JAL PAT)" at bounding box center [152, 192] width 77 height 12
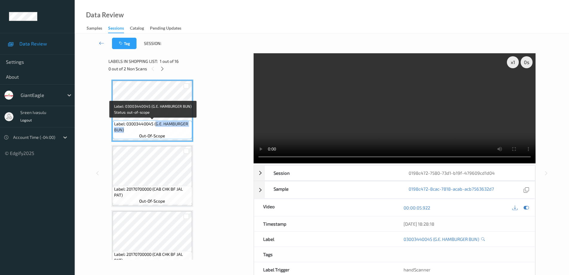
drag, startPoint x: 156, startPoint y: 123, endPoint x: 175, endPoint y: 132, distance: 21.1
click at [175, 132] on span "Label: 03003440045 (G.E. HAMBURGER BUN)" at bounding box center [152, 127] width 77 height 12
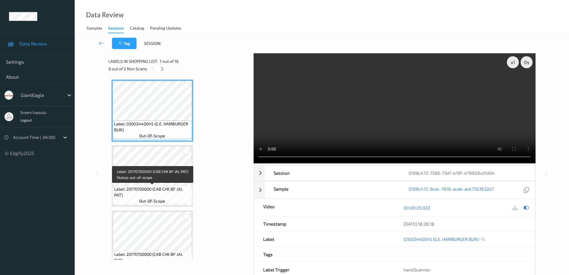
click at [149, 187] on span "Label: 20170700000 (CAB CHK BF JAL PAT)" at bounding box center [152, 192] width 77 height 12
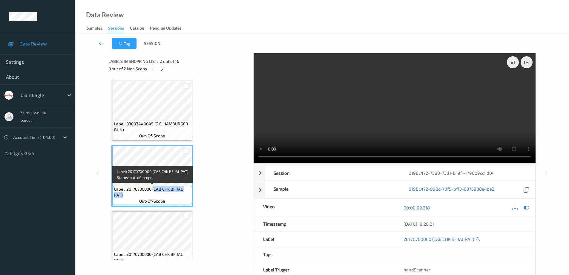
drag, startPoint x: 155, startPoint y: 188, endPoint x: 174, endPoint y: 195, distance: 19.4
click at [174, 195] on span "Label: 20170700000 (CAB CHK BF JAL PAT)" at bounding box center [152, 192] width 77 height 12
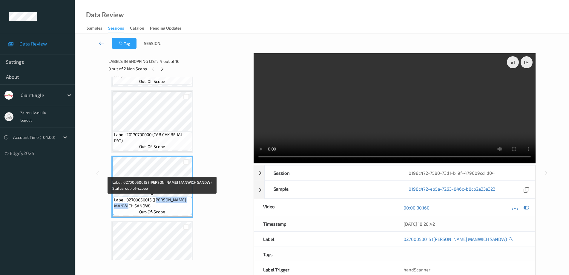
drag, startPoint x: 156, startPoint y: 201, endPoint x: 165, endPoint y: 206, distance: 9.9
click at [165, 206] on span "Label: 02700050015 (HUNT MANWICH SANDW)" at bounding box center [152, 203] width 77 height 12
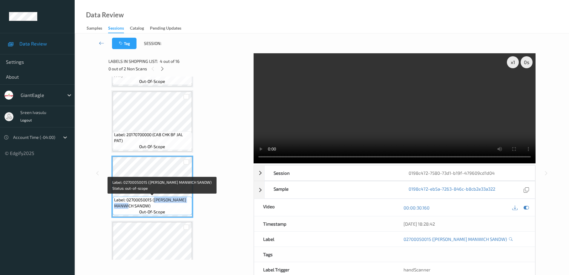
drag, startPoint x: 155, startPoint y: 201, endPoint x: 174, endPoint y: 210, distance: 21.8
click at [174, 210] on div "Label: 02700050015 (HUNT MANWICH SANDW) out-of-scope" at bounding box center [153, 205] width 80 height 19
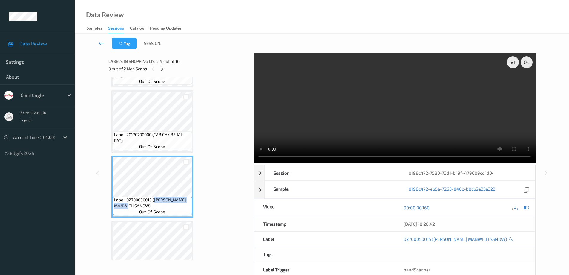
scroll to position [239, 0]
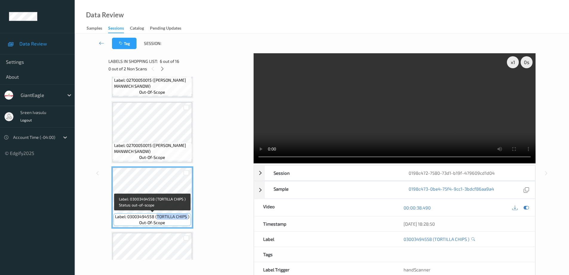
drag, startPoint x: 158, startPoint y: 216, endPoint x: 188, endPoint y: 216, distance: 30.2
click at [188, 216] on span "Label: 03003494558 (TORTILLA CHIPS )" at bounding box center [152, 216] width 74 height 6
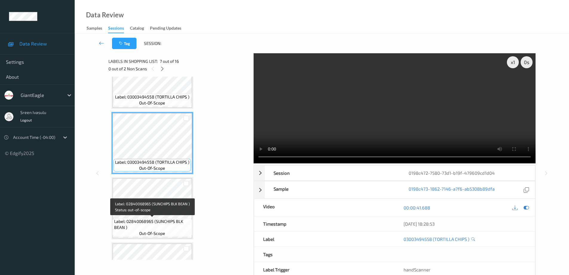
click at [164, 229] on span "Label: 02840068965 (SUNCHIPS BLK BEAN )" at bounding box center [152, 224] width 77 height 12
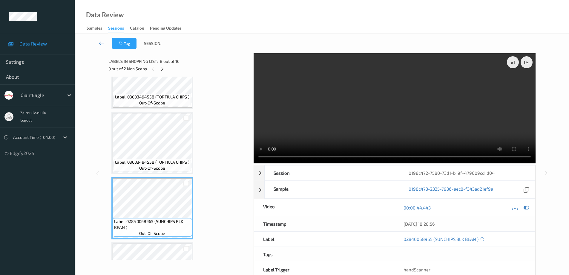
scroll to position [478, 0]
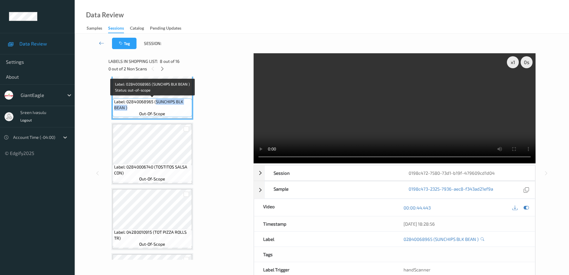
drag, startPoint x: 156, startPoint y: 101, endPoint x: 179, endPoint y: 106, distance: 22.9
click at [179, 106] on span "Label: 02840068965 (SUNCHIPS BLK BEAN )" at bounding box center [152, 105] width 77 height 12
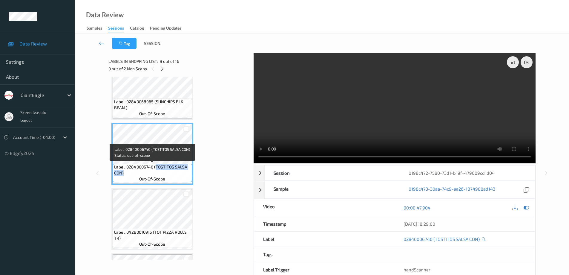
drag, startPoint x: 157, startPoint y: 166, endPoint x: 178, endPoint y: 174, distance: 22.2
click at [178, 174] on span "Label: 02840006740 (TOSTITOS SALSA CON)" at bounding box center [152, 170] width 77 height 12
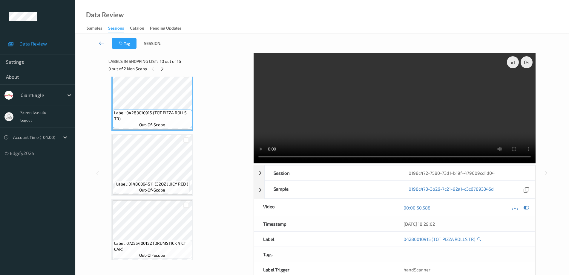
scroll to position [598, 0]
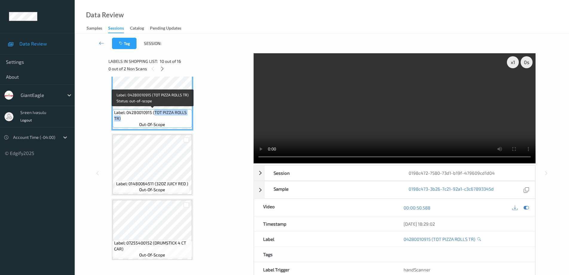
drag, startPoint x: 155, startPoint y: 111, endPoint x: 171, endPoint y: 117, distance: 17.0
click at [171, 117] on span "Label: 04280010915 (TOT PIZZA ROLLS TR)" at bounding box center [152, 115] width 77 height 12
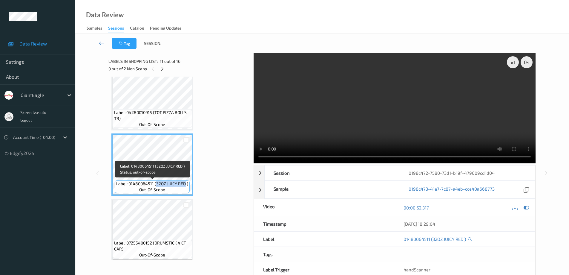
drag, startPoint x: 157, startPoint y: 183, endPoint x: 185, endPoint y: 184, distance: 28.1
click at [185, 184] on span "Label: 01480064511 (32OZ JUICY RED )" at bounding box center [152, 184] width 72 height 6
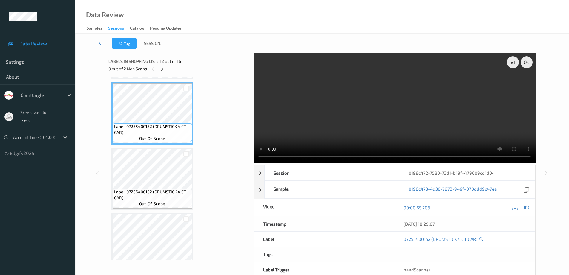
scroll to position [717, 0]
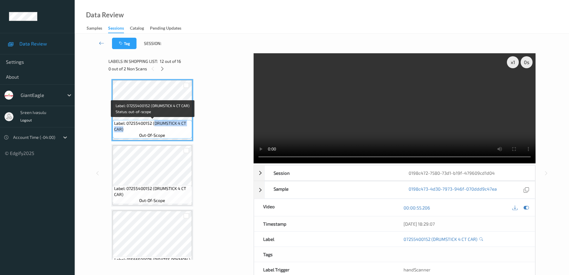
drag, startPoint x: 155, startPoint y: 123, endPoint x: 188, endPoint y: 129, distance: 34.0
click at [188, 129] on span "Label: 07255400152 (DRUMSTICK 4 CT CAR)" at bounding box center [152, 126] width 77 height 12
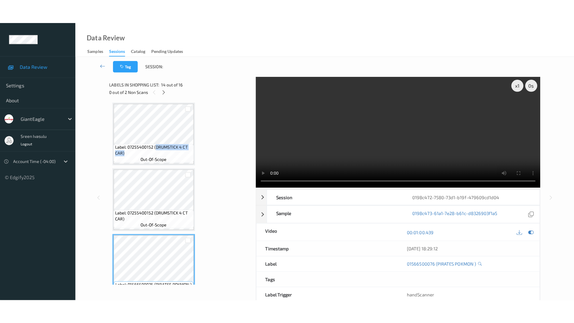
scroll to position [837, 0]
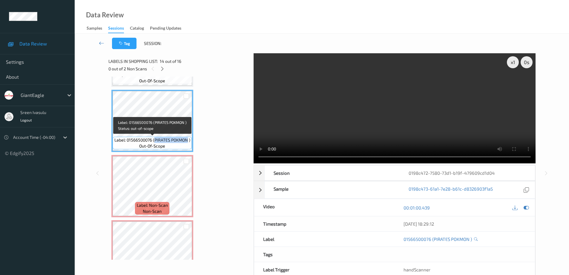
drag, startPoint x: 154, startPoint y: 141, endPoint x: 188, endPoint y: 141, distance: 33.5
click at [188, 141] on span "Label: 01566500076 (PIRATES POKMON )" at bounding box center [152, 140] width 76 height 6
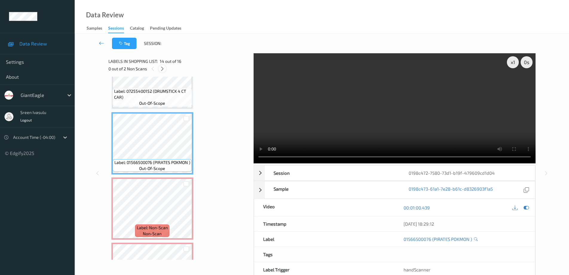
click at [163, 69] on icon at bounding box center [162, 68] width 5 height 5
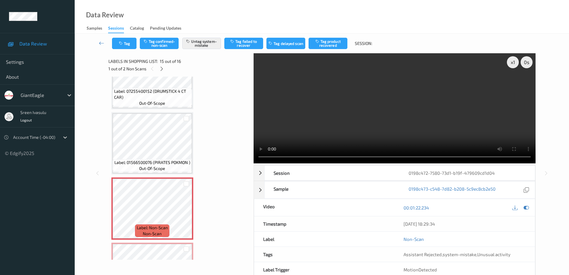
scroll to position [850, 0]
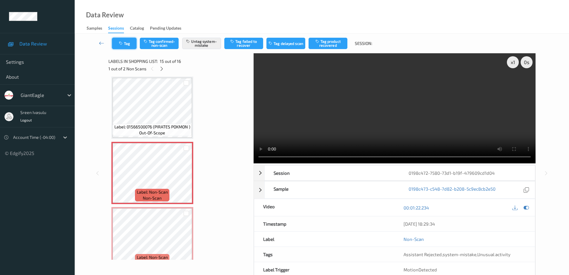
click at [129, 44] on button "Tag" at bounding box center [124, 43] width 25 height 11
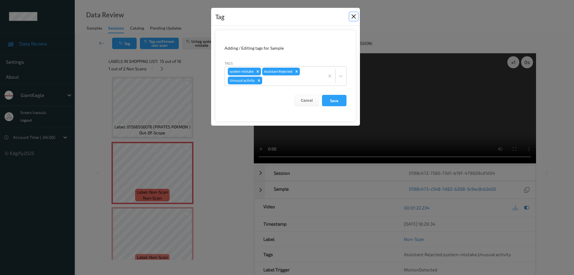
click at [354, 17] on button "Close" at bounding box center [353, 16] width 8 height 8
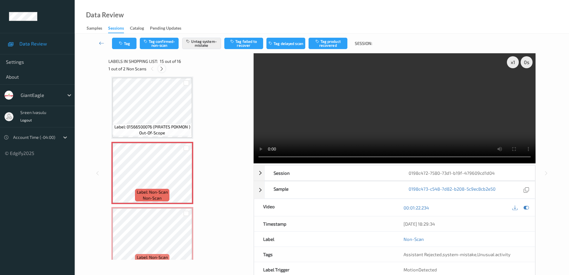
click at [163, 70] on icon at bounding box center [161, 68] width 5 height 5
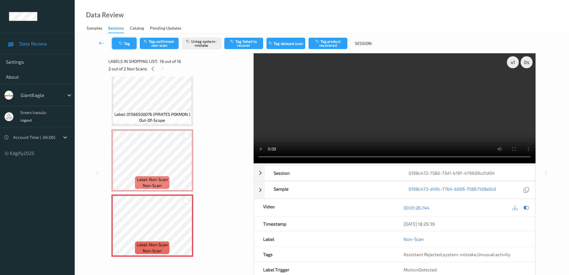
click at [129, 47] on button "Tag" at bounding box center [124, 43] width 25 height 11
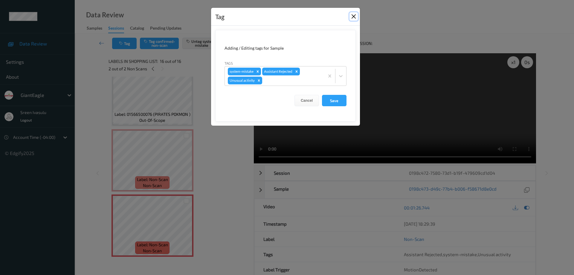
click at [351, 18] on button "Close" at bounding box center [353, 16] width 8 height 8
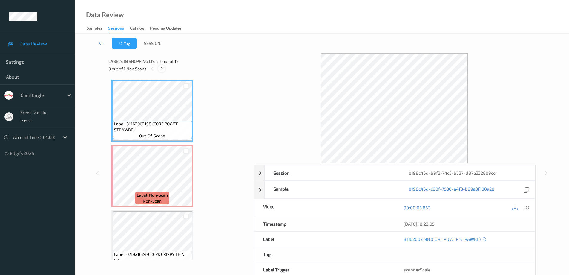
click at [164, 68] on icon at bounding box center [161, 68] width 5 height 5
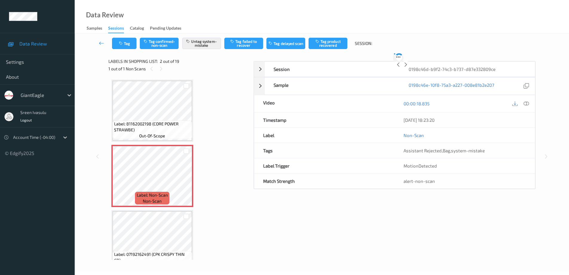
scroll to position [3, 0]
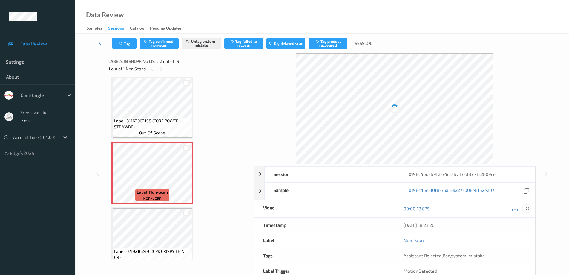
click at [525, 208] on icon at bounding box center [526, 208] width 5 height 5
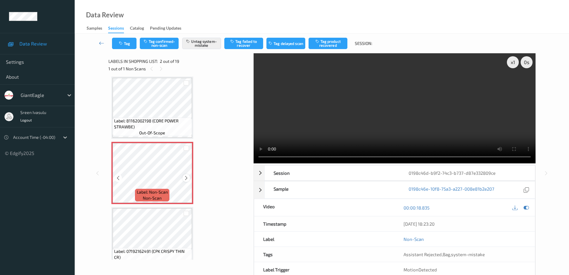
click at [187, 179] on icon at bounding box center [186, 177] width 5 height 5
click at [128, 42] on button "Tag" at bounding box center [124, 43] width 25 height 11
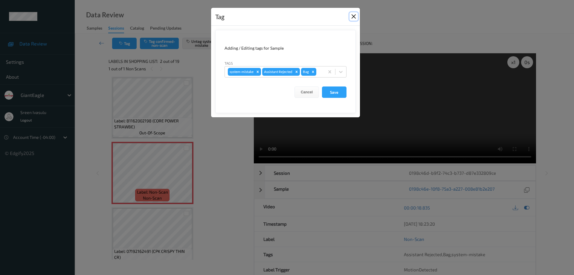
click at [354, 19] on button "Close" at bounding box center [353, 16] width 8 height 8
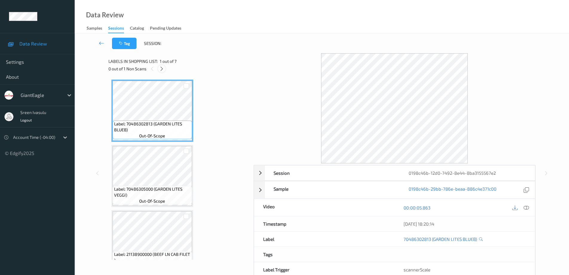
click at [162, 67] on icon at bounding box center [161, 68] width 5 height 5
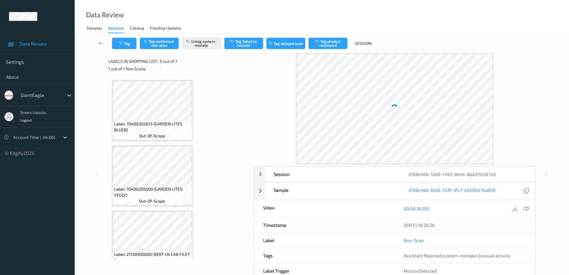
scroll to position [198, 0]
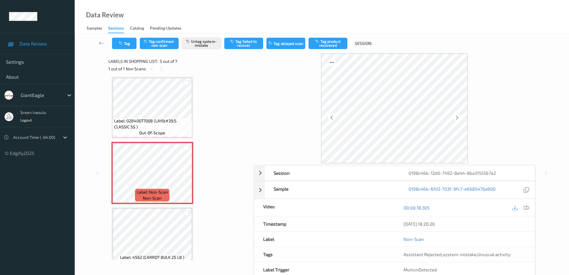
click at [526, 207] on icon at bounding box center [526, 207] width 5 height 5
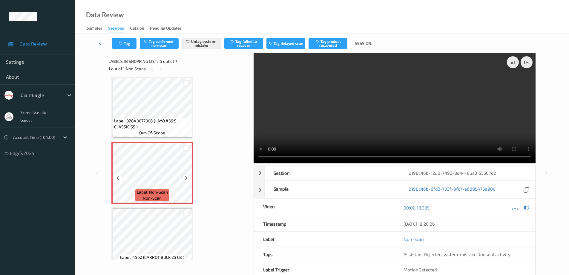
click at [185, 179] on icon at bounding box center [186, 177] width 5 height 5
click at [185, 178] on icon at bounding box center [186, 177] width 5 height 5
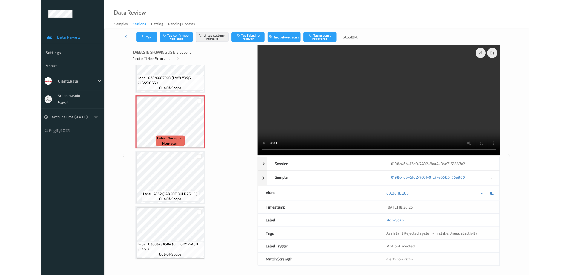
scroll to position [228, 0]
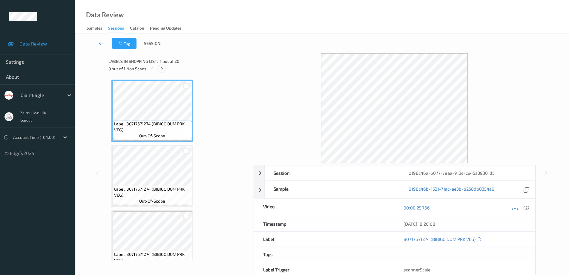
click at [164, 68] on icon at bounding box center [161, 68] width 5 height 5
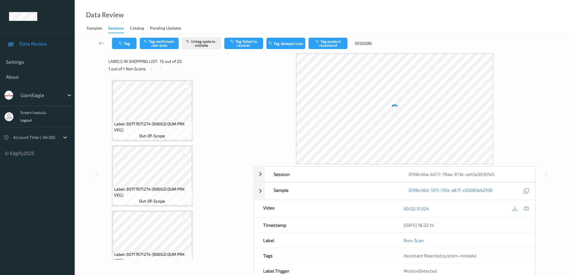
scroll to position [850, 0]
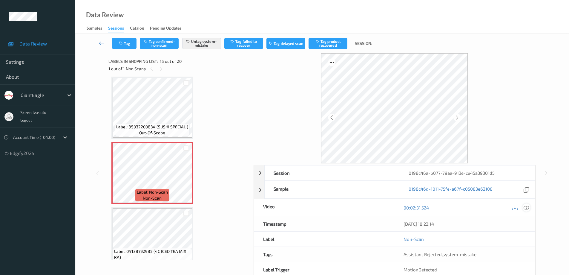
click at [527, 208] on icon at bounding box center [526, 207] width 5 height 5
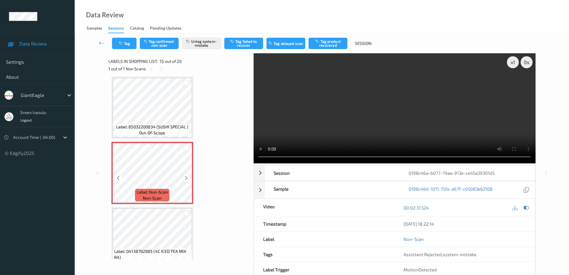
click at [187, 176] on icon at bounding box center [186, 177] width 5 height 5
click at [186, 176] on icon at bounding box center [186, 177] width 5 height 5
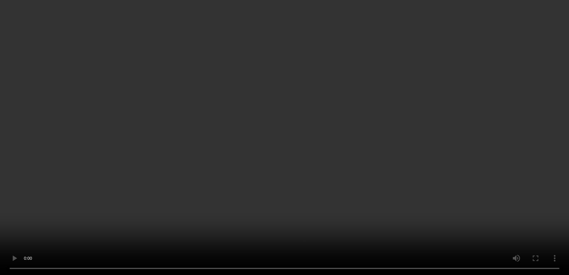
scroll to position [1089, 0]
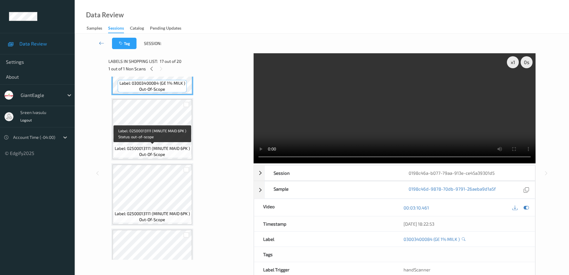
click at [173, 146] on span "Label: 02500013111 (MINUTE MAID 6PK )" at bounding box center [152, 148] width 75 height 6
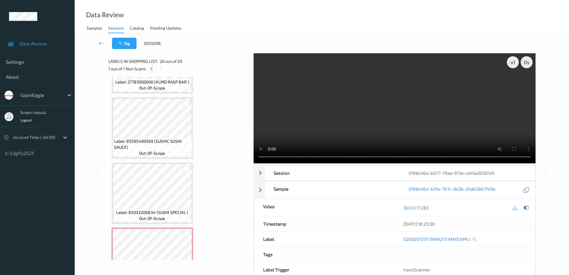
click at [151, 67] on icon at bounding box center [151, 68] width 5 height 5
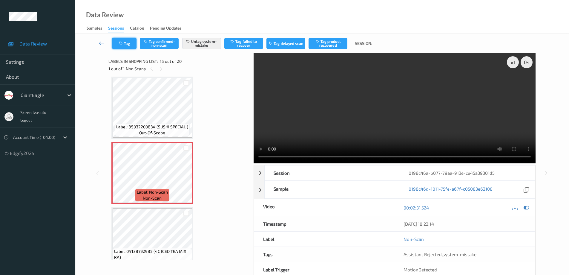
click at [127, 43] on button "Tag" at bounding box center [124, 43] width 25 height 11
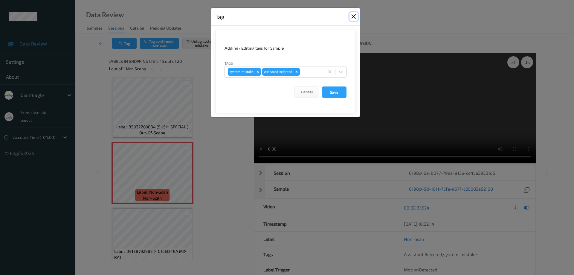
click at [352, 16] on button "Close" at bounding box center [353, 16] width 8 height 8
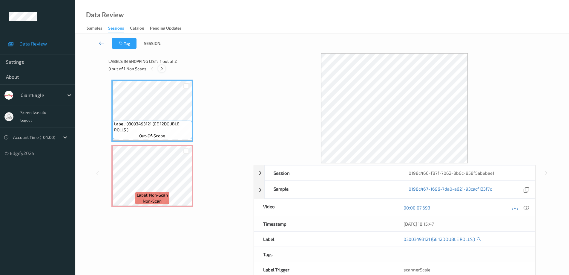
click at [162, 70] on icon at bounding box center [161, 68] width 5 height 5
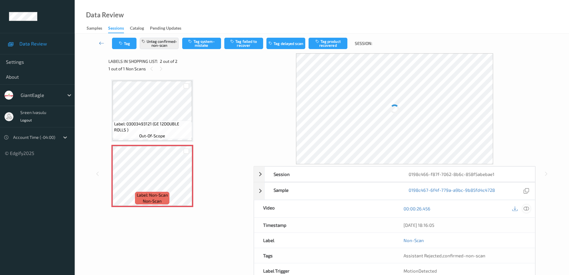
click at [525, 208] on icon at bounding box center [526, 208] width 5 height 5
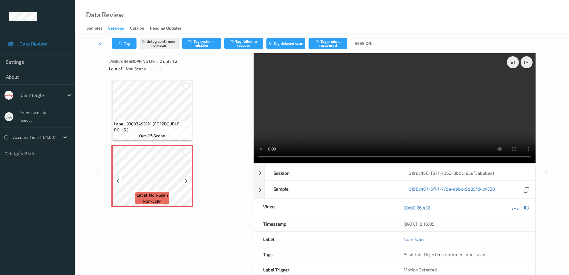
click at [185, 181] on icon at bounding box center [186, 180] width 5 height 5
click at [186, 181] on icon at bounding box center [186, 180] width 5 height 5
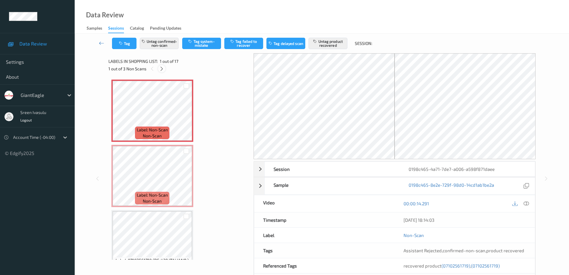
click at [161, 70] on icon at bounding box center [161, 68] width 5 height 5
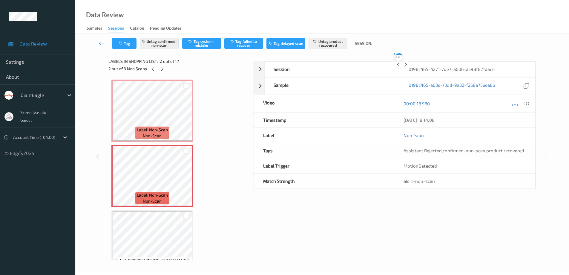
scroll to position [3, 0]
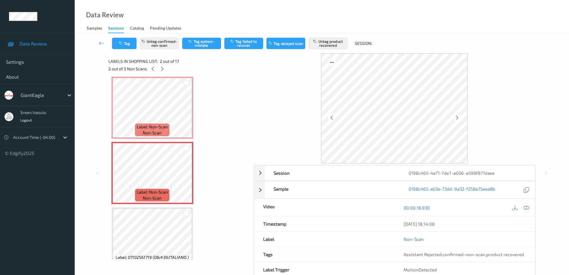
click at [526, 207] on icon at bounding box center [526, 207] width 5 height 5
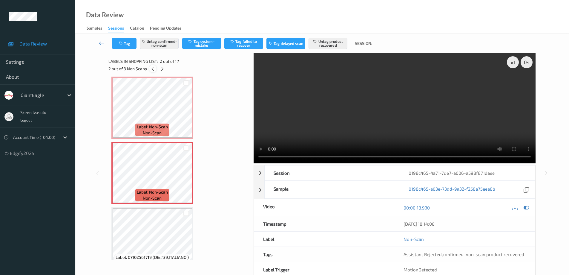
click at [152, 69] on icon at bounding box center [152, 68] width 5 height 5
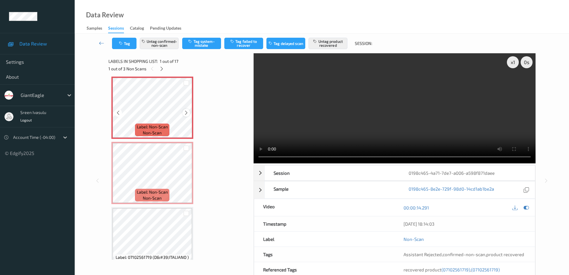
click at [183, 112] on div at bounding box center [186, 112] width 7 height 7
click at [161, 67] on icon at bounding box center [161, 68] width 5 height 5
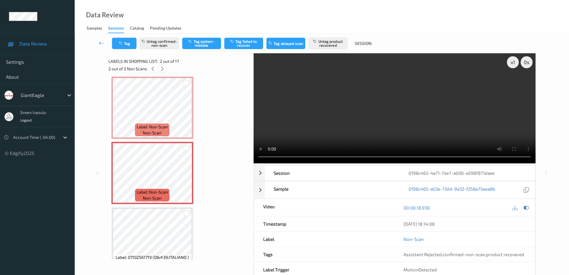
click at [162, 69] on icon at bounding box center [162, 68] width 5 height 5
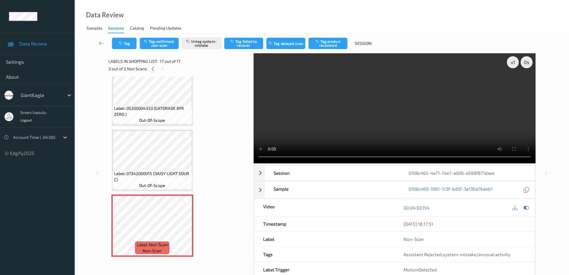
click at [154, 70] on icon at bounding box center [152, 68] width 5 height 5
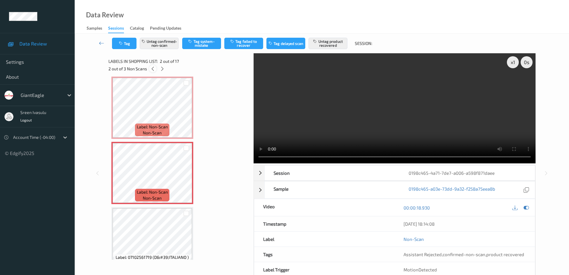
click at [154, 70] on icon at bounding box center [152, 68] width 5 height 5
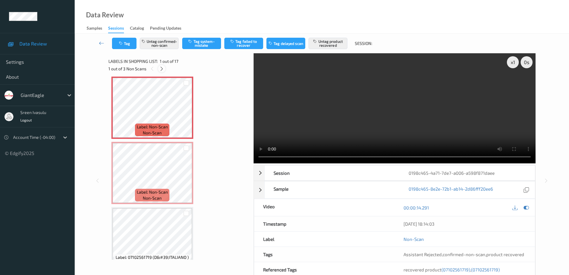
click at [161, 70] on icon at bounding box center [161, 68] width 5 height 5
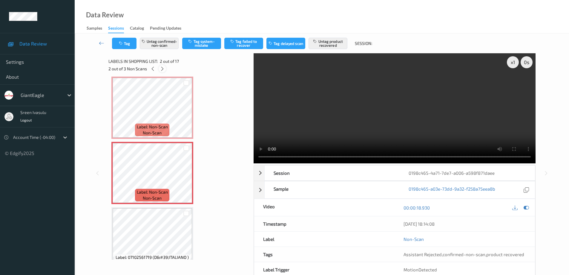
click at [163, 69] on icon at bounding box center [162, 68] width 5 height 5
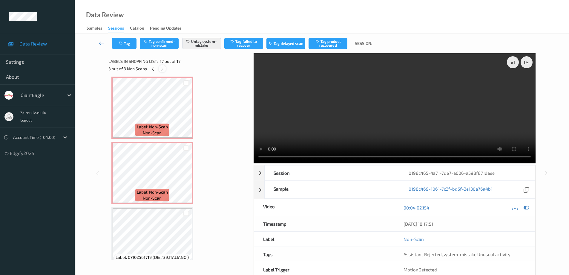
scroll to position [928, 0]
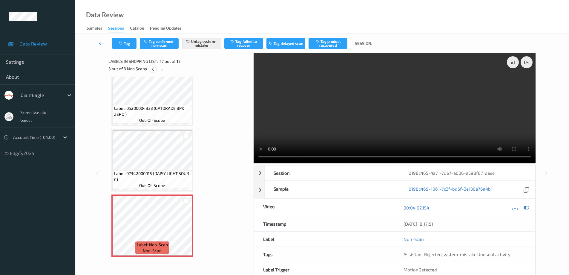
click at [149, 70] on div at bounding box center [152, 68] width 7 height 7
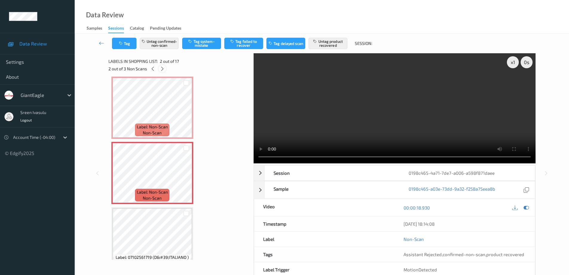
click at [161, 70] on icon at bounding box center [162, 68] width 5 height 5
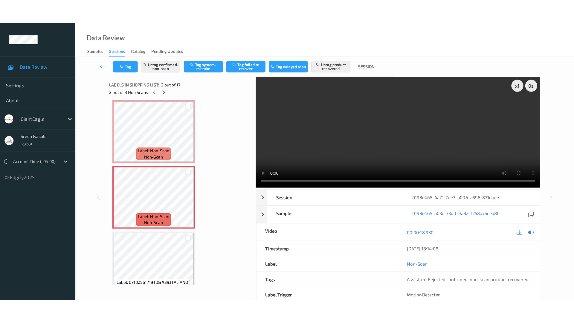
scroll to position [928, 0]
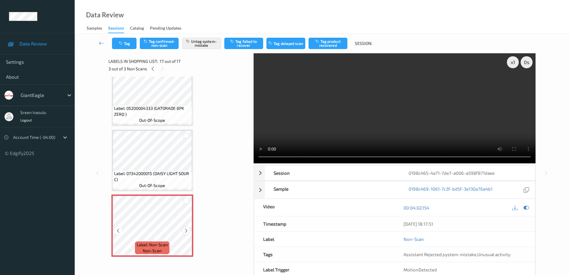
click at [186, 232] on icon at bounding box center [186, 230] width 5 height 5
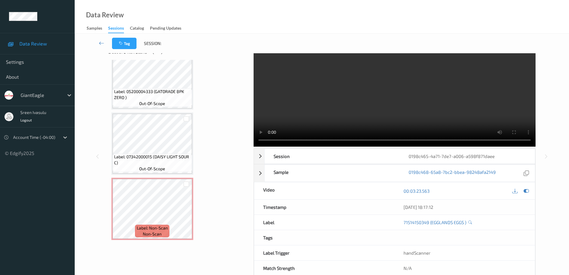
scroll to position [30, 0]
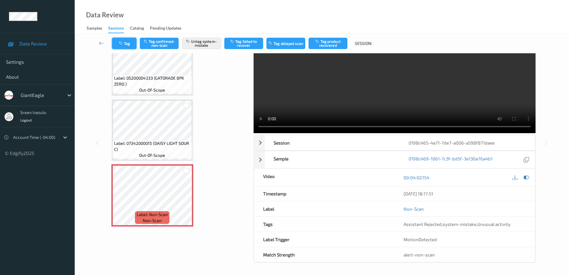
click at [132, 45] on button "Tag" at bounding box center [124, 43] width 25 height 11
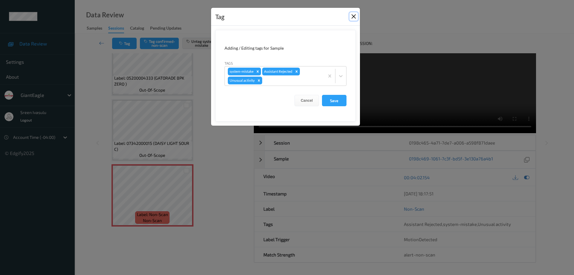
click at [354, 16] on button "Close" at bounding box center [353, 16] width 8 height 8
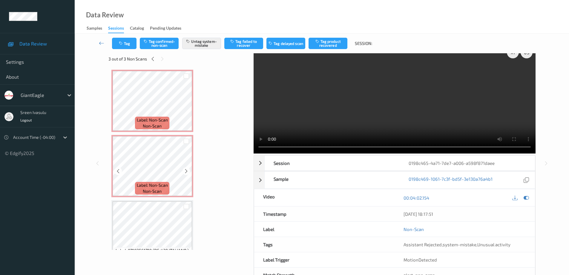
scroll to position [0, 0]
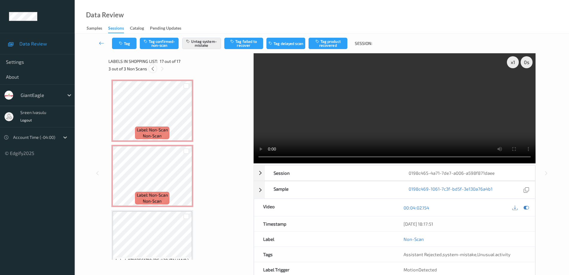
click at [154, 67] on icon at bounding box center [152, 68] width 5 height 5
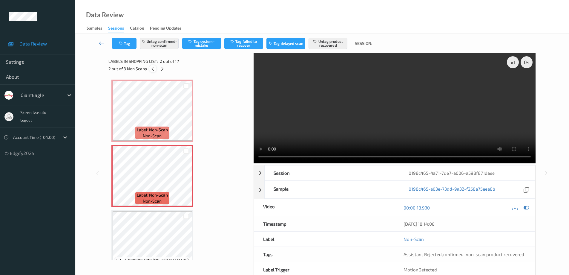
scroll to position [3, 0]
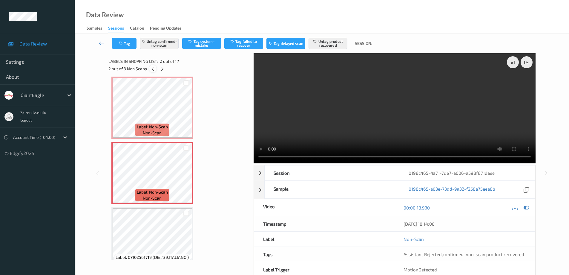
click at [152, 71] on div at bounding box center [152, 68] width 7 height 7
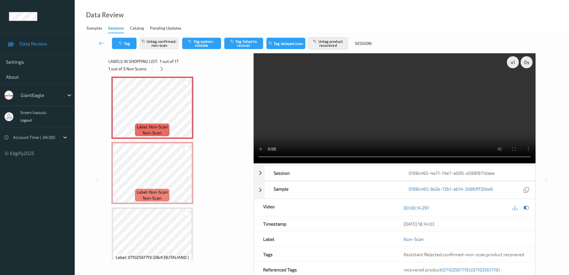
click at [331, 44] on button "Untag product recovered" at bounding box center [328, 43] width 39 height 11
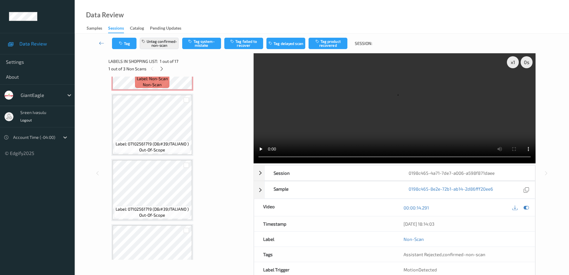
scroll to position [123, 0]
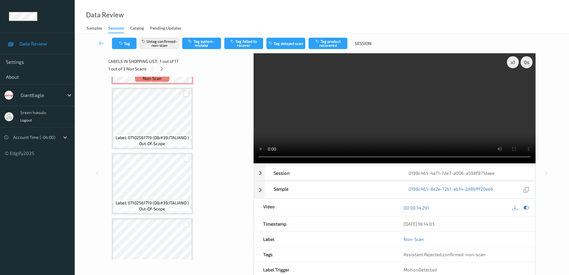
click at [187, 92] on div at bounding box center [187, 94] width 6 height 6
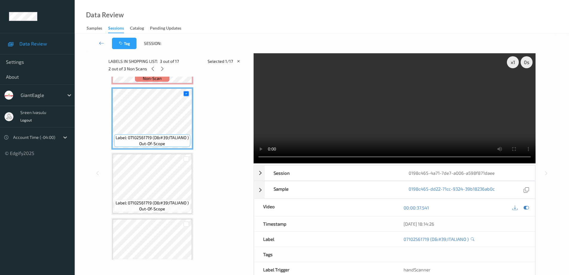
scroll to position [3, 0]
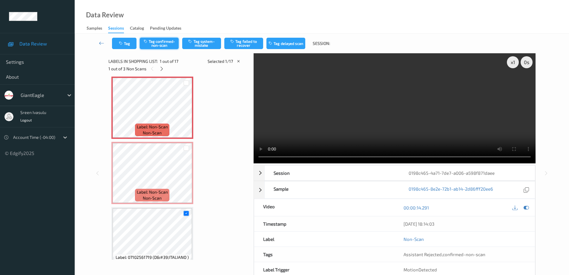
click at [163, 43] on button "Tag confirmed-non-scan" at bounding box center [159, 43] width 39 height 11
click at [324, 45] on button "Tag product recovered" at bounding box center [328, 43] width 39 height 11
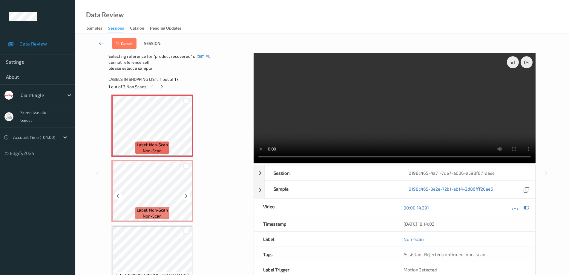
scroll to position [123, 0]
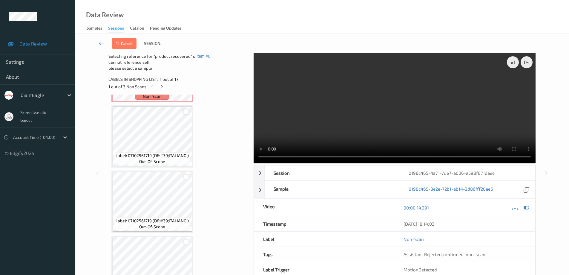
click at [185, 109] on div at bounding box center [187, 112] width 6 height 6
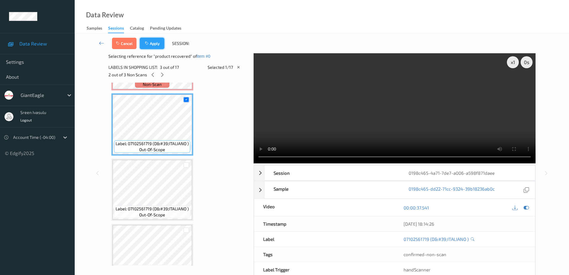
click at [152, 43] on button "Apply" at bounding box center [152, 43] width 25 height 11
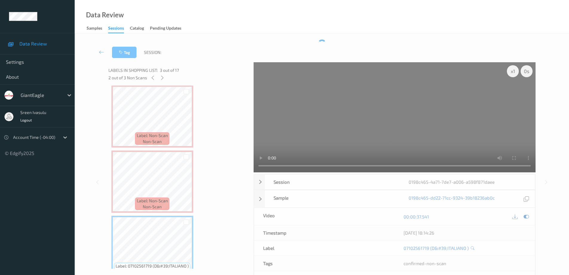
scroll to position [3, 0]
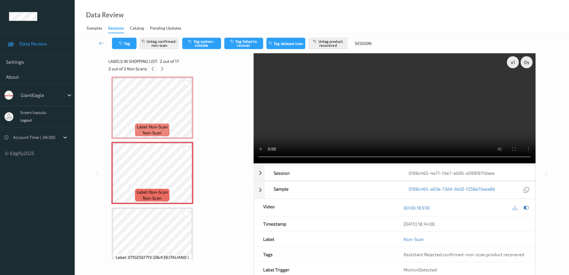
click at [151, 69] on icon at bounding box center [152, 68] width 5 height 5
click at [339, 43] on button "Untag product recovered" at bounding box center [328, 43] width 39 height 11
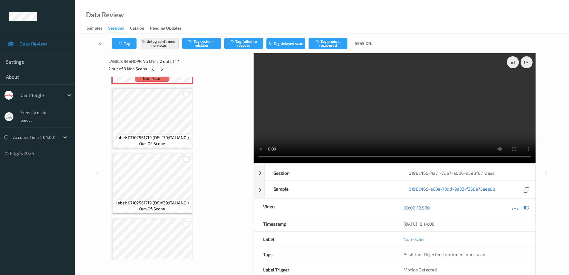
click at [186, 159] on div at bounding box center [187, 159] width 6 height 6
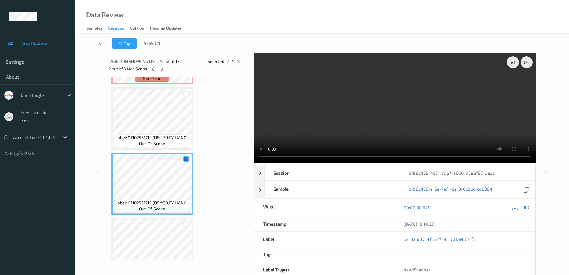
scroll to position [0, 0]
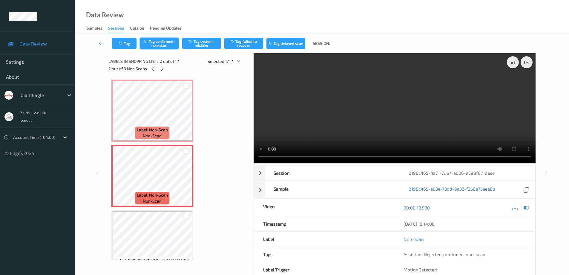
click at [165, 47] on button "Tag confirmed-non-scan" at bounding box center [159, 43] width 39 height 11
click at [326, 46] on button "Tag product recovered" at bounding box center [328, 43] width 39 height 11
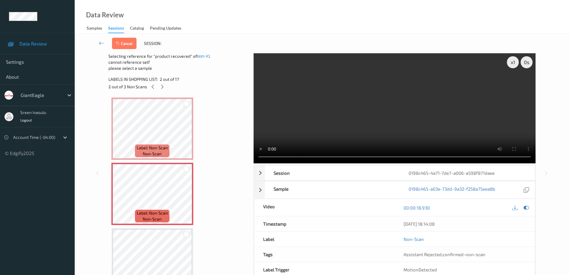
scroll to position [120, 0]
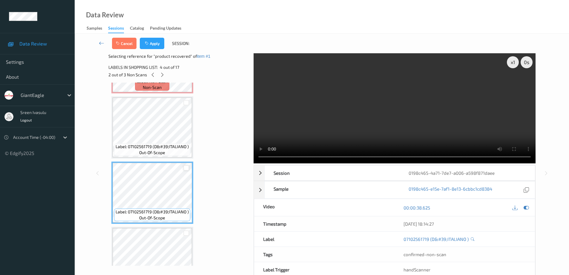
click at [187, 166] on div at bounding box center [187, 168] width 6 height 6
click at [158, 39] on button "Apply" at bounding box center [152, 43] width 25 height 11
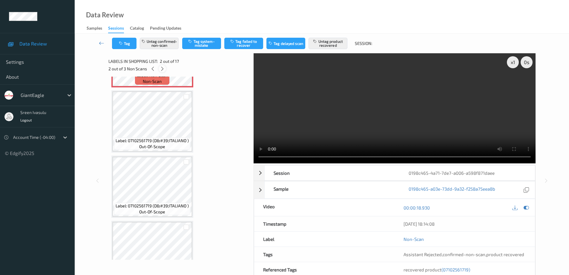
click at [161, 71] on icon at bounding box center [162, 68] width 5 height 5
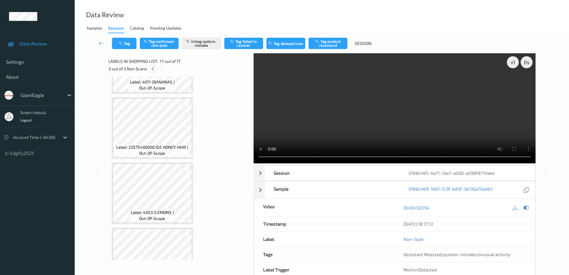
click at [154, 70] on icon at bounding box center [152, 68] width 5 height 5
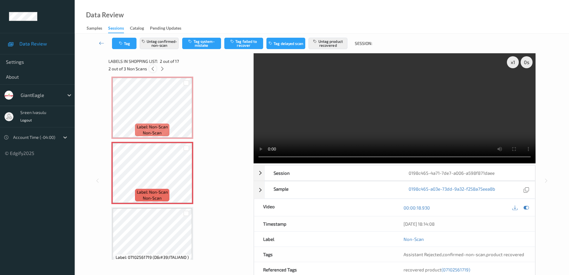
click at [154, 70] on icon at bounding box center [152, 68] width 5 height 5
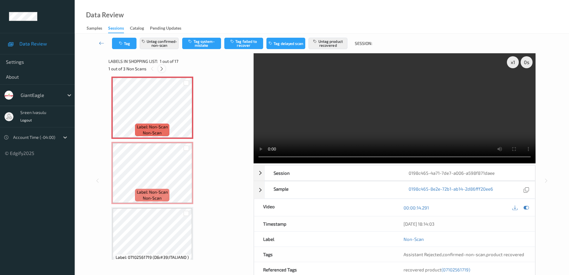
click at [162, 69] on icon at bounding box center [161, 68] width 5 height 5
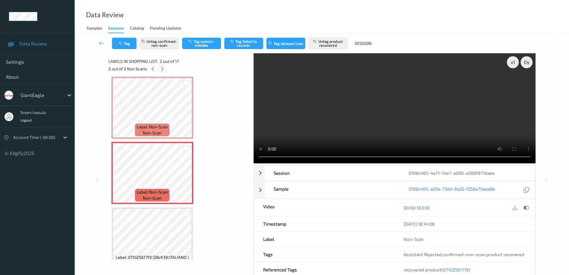
click at [162, 69] on icon at bounding box center [162, 68] width 5 height 5
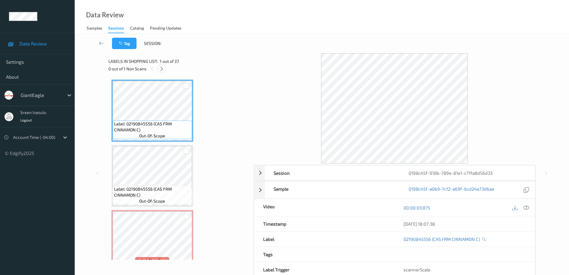
click at [162, 70] on icon at bounding box center [161, 68] width 5 height 5
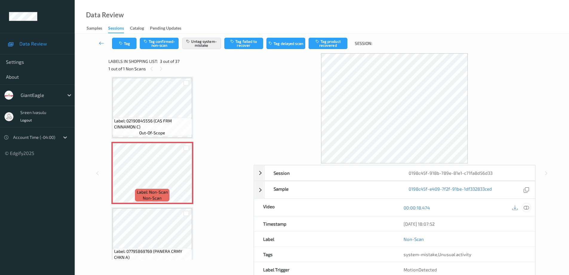
click at [528, 207] on icon at bounding box center [526, 207] width 5 height 5
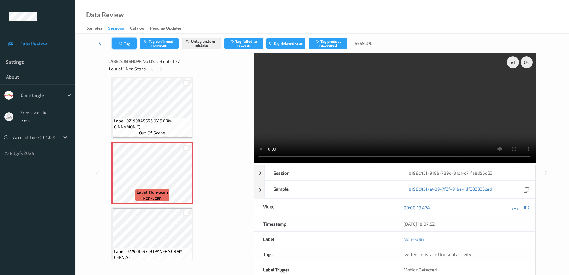
click at [121, 41] on button "Tag" at bounding box center [124, 43] width 25 height 11
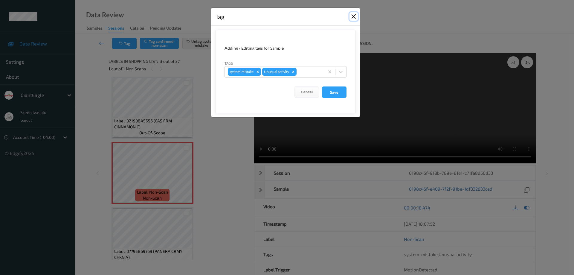
click at [352, 16] on button "Close" at bounding box center [353, 16] width 8 height 8
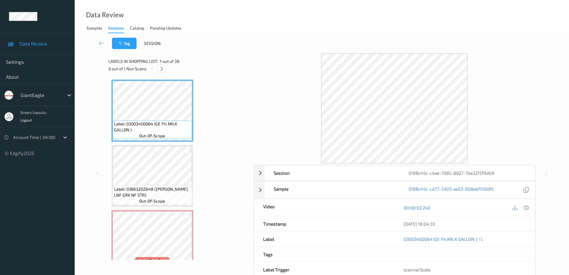
click at [158, 69] on div at bounding box center [161, 68] width 7 height 7
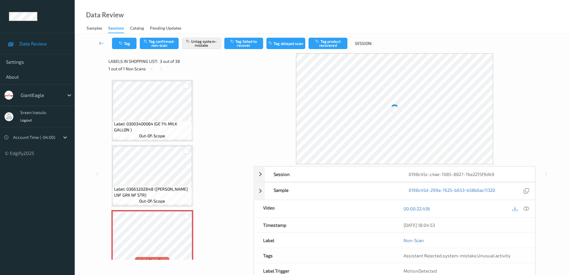
scroll to position [68, 0]
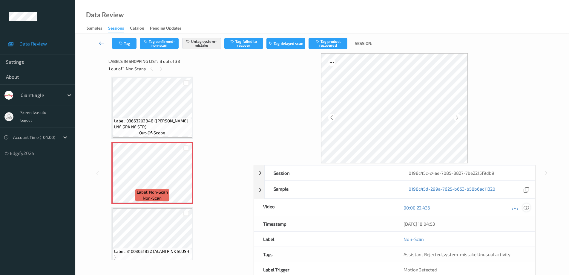
click at [528, 206] on icon at bounding box center [526, 207] width 5 height 5
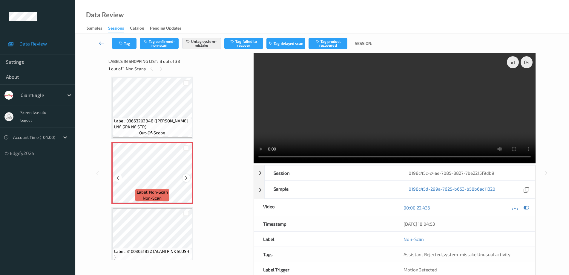
click at [186, 177] on icon at bounding box center [186, 177] width 5 height 5
click at [184, 177] on icon at bounding box center [186, 177] width 5 height 5
click at [184, 178] on div at bounding box center [186, 177] width 7 height 7
click at [188, 178] on icon at bounding box center [186, 177] width 5 height 5
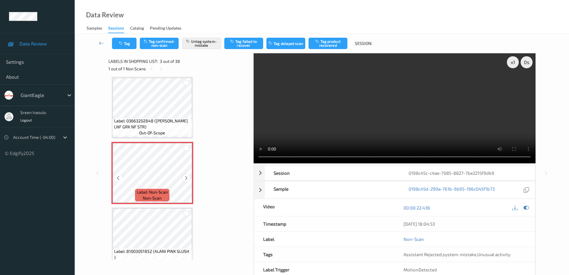
click at [187, 179] on icon at bounding box center [186, 177] width 5 height 5
click at [123, 45] on icon "button" at bounding box center [121, 43] width 5 height 4
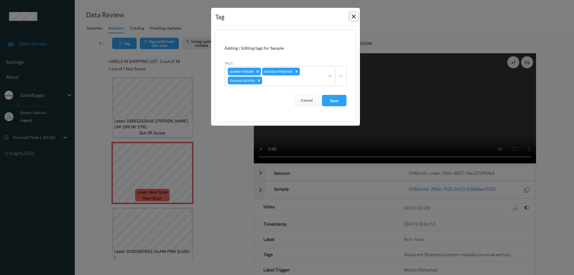
click at [353, 20] on button "Close" at bounding box center [353, 16] width 8 height 8
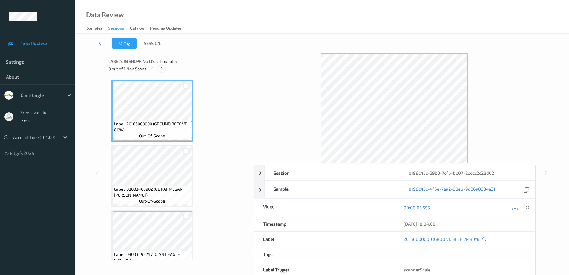
click at [163, 68] on icon at bounding box center [161, 68] width 5 height 5
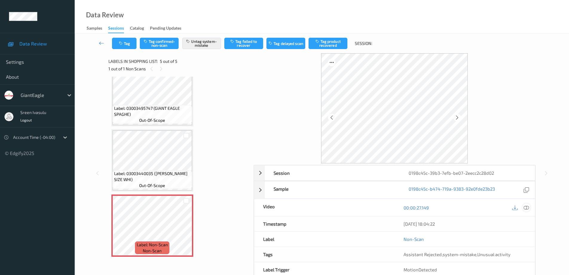
click at [526, 207] on icon at bounding box center [526, 207] width 5 height 5
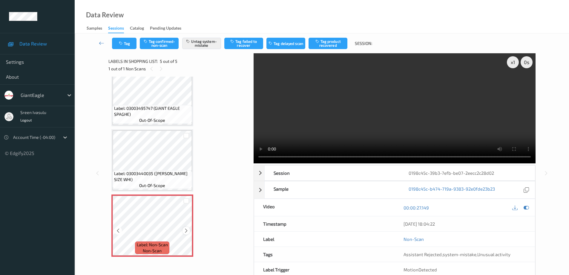
click at [185, 230] on icon at bounding box center [186, 230] width 5 height 5
click at [126, 46] on button "Tag" at bounding box center [124, 43] width 25 height 11
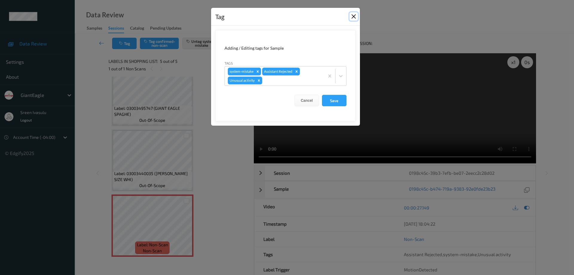
click at [352, 16] on button "Close" at bounding box center [353, 16] width 8 height 8
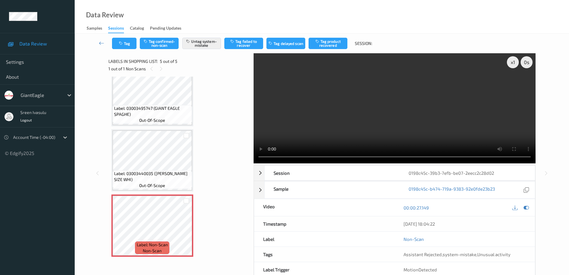
scroll to position [98, 0]
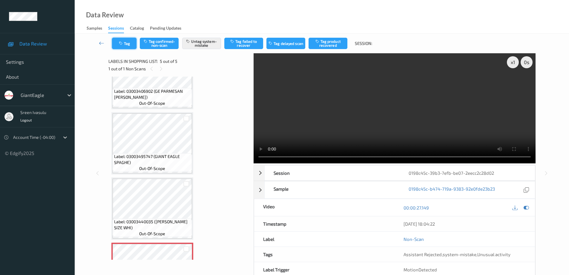
click at [129, 44] on button "Tag" at bounding box center [124, 43] width 25 height 11
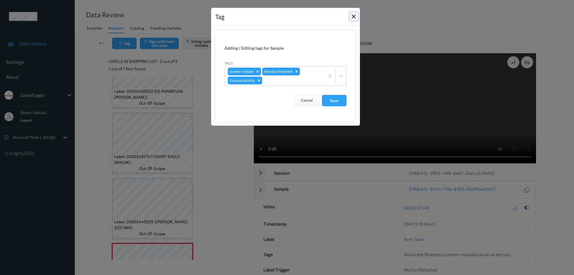
click at [351, 16] on button "Close" at bounding box center [353, 16] width 8 height 8
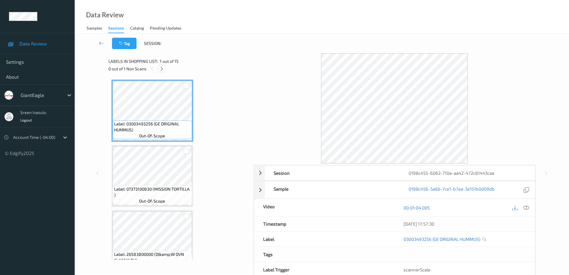
click at [164, 68] on icon at bounding box center [161, 68] width 5 height 5
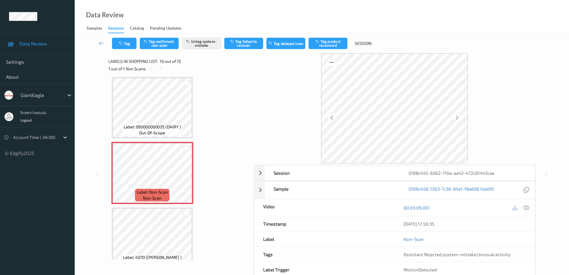
click at [526, 206] on icon at bounding box center [526, 207] width 5 height 5
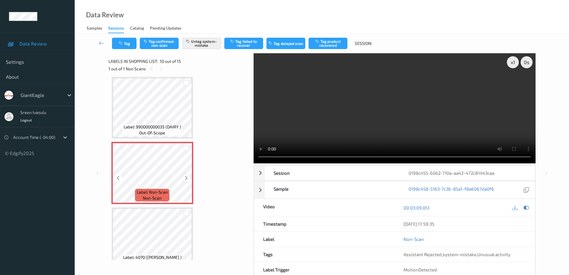
click at [185, 177] on icon at bounding box center [186, 177] width 5 height 5
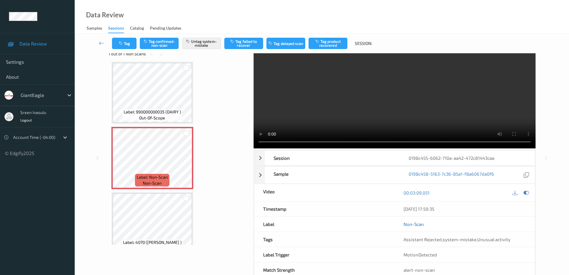
scroll to position [0, 0]
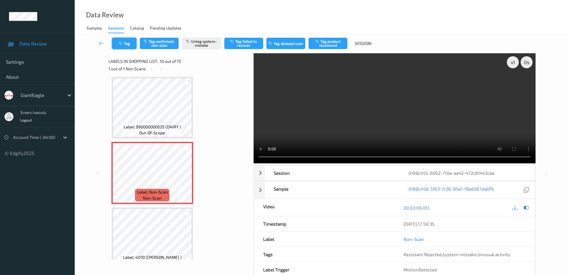
click at [132, 45] on button "Tag" at bounding box center [124, 43] width 25 height 11
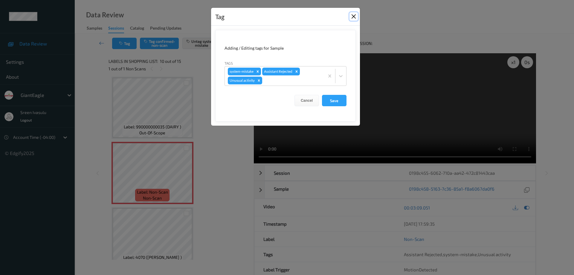
click at [357, 15] on button "Close" at bounding box center [353, 16] width 8 height 8
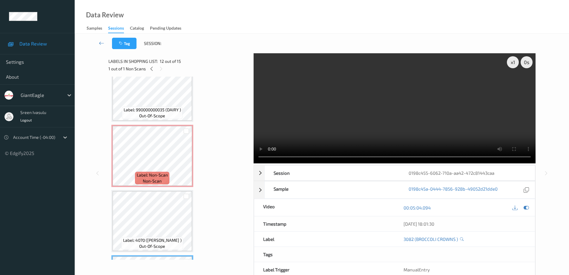
scroll to position [524, 0]
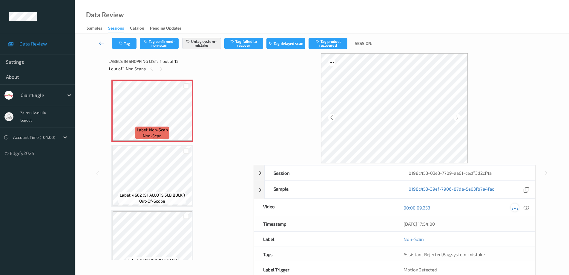
click at [527, 206] on icon at bounding box center [526, 207] width 5 height 5
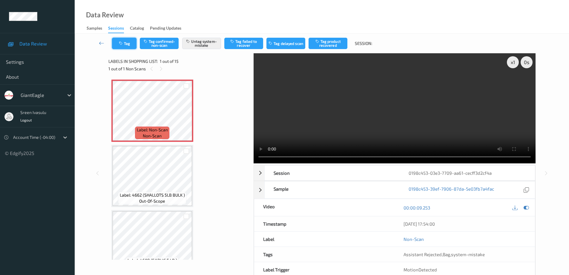
click at [130, 44] on button "Tag" at bounding box center [124, 43] width 25 height 11
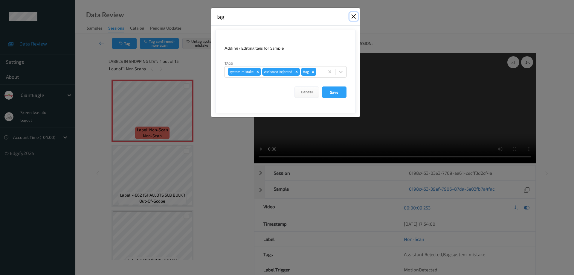
click at [353, 18] on button "Close" at bounding box center [353, 16] width 8 height 8
